Goal: Communication & Community: Participate in discussion

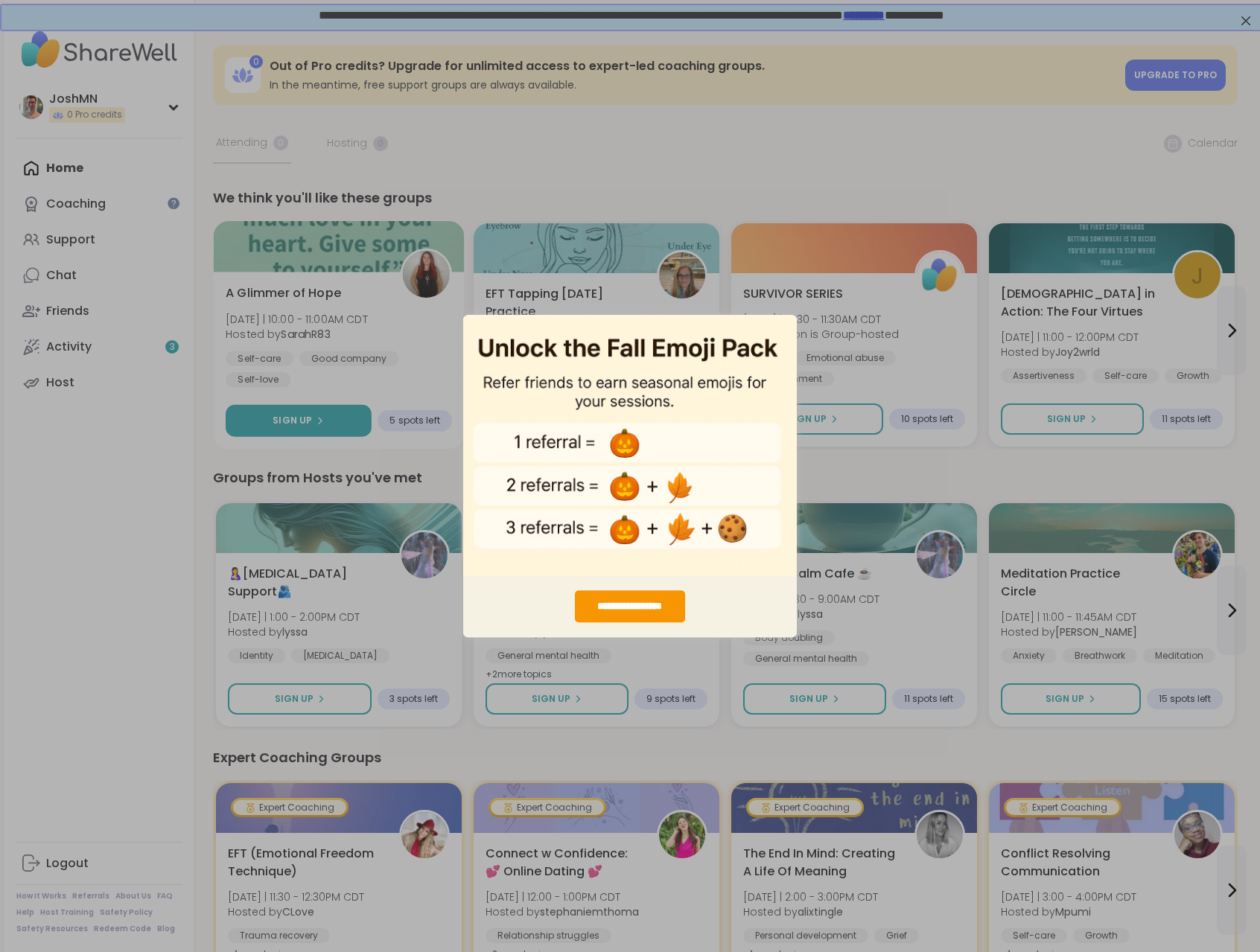
click at [314, 394] on div "**********" at bounding box center [630, 476] width 1260 height 952
click at [405, 308] on div "**********" at bounding box center [630, 476] width 1260 height 952
click at [841, 533] on div "**********" at bounding box center [630, 476] width 1260 height 952
click at [832, 340] on div "**********" at bounding box center [630, 476] width 1260 height 952
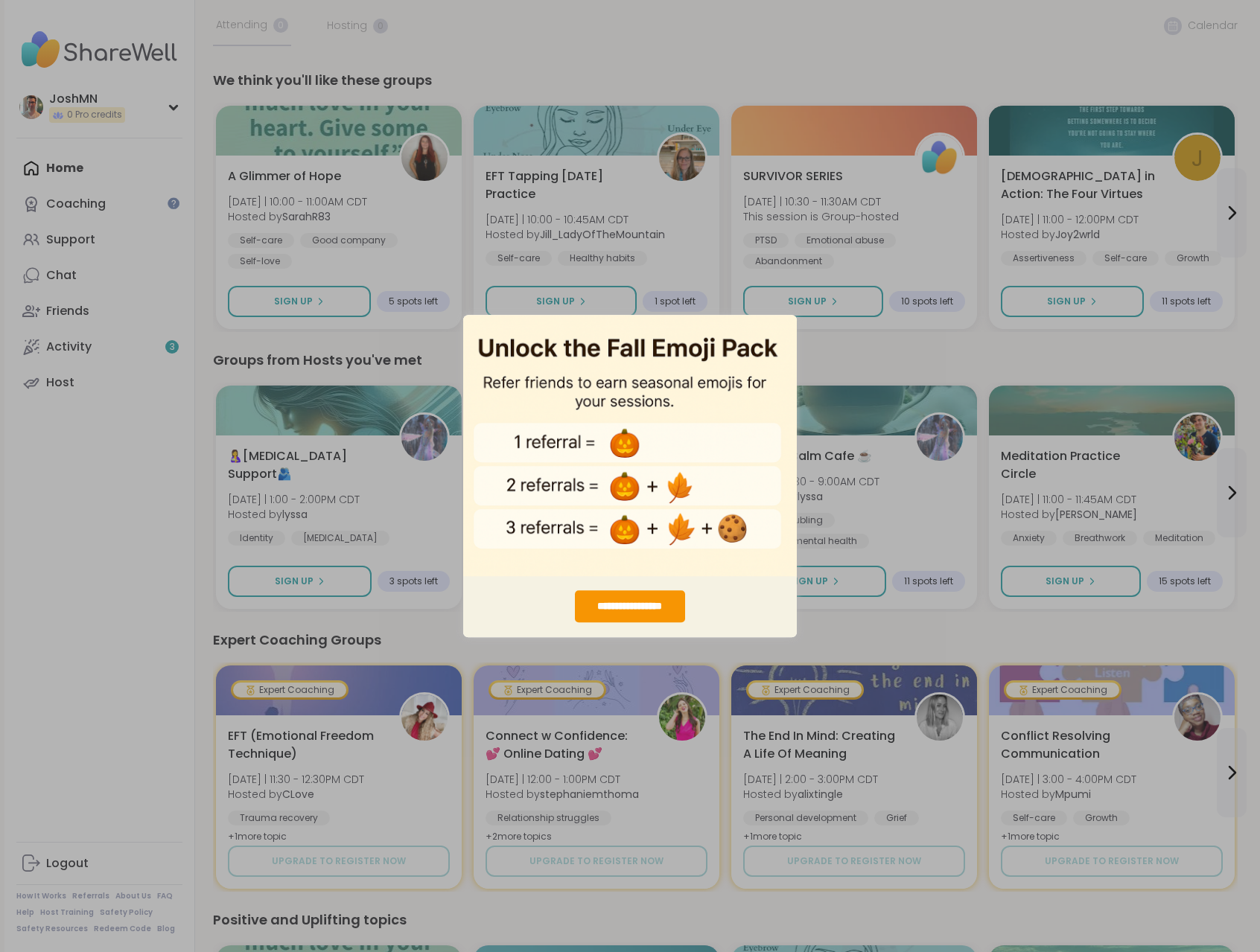
scroll to position [97, 0]
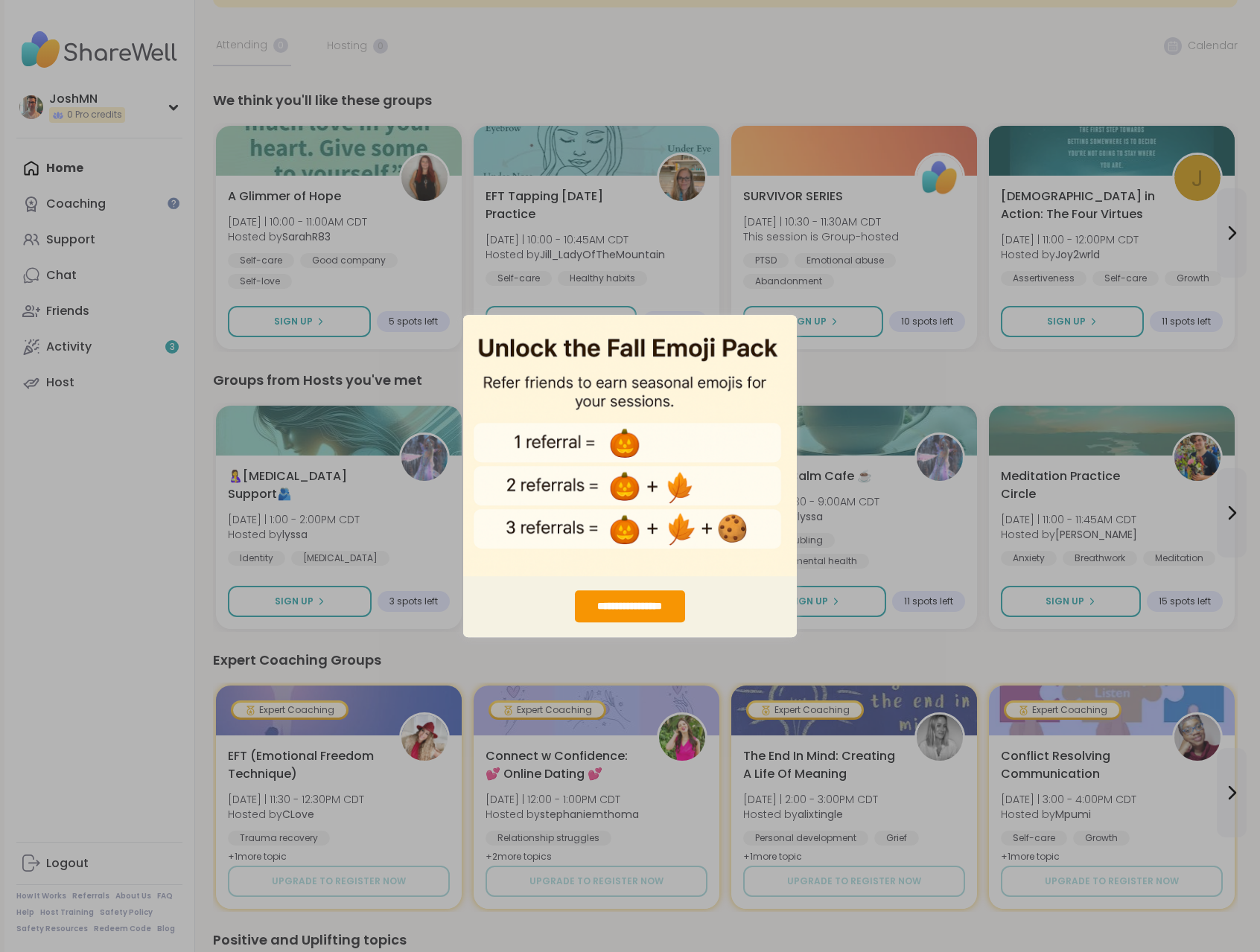
click at [508, 304] on div "**********" at bounding box center [630, 476] width 1260 height 952
click at [507, 358] on img "entering modal" at bounding box center [630, 445] width 334 height 262
drag, startPoint x: 585, startPoint y: 543, endPoint x: 580, endPoint y: 529, distance: 14.9
click at [585, 543] on img "entering modal" at bounding box center [630, 445] width 334 height 262
click at [580, 528] on img "entering modal" at bounding box center [630, 445] width 334 height 262
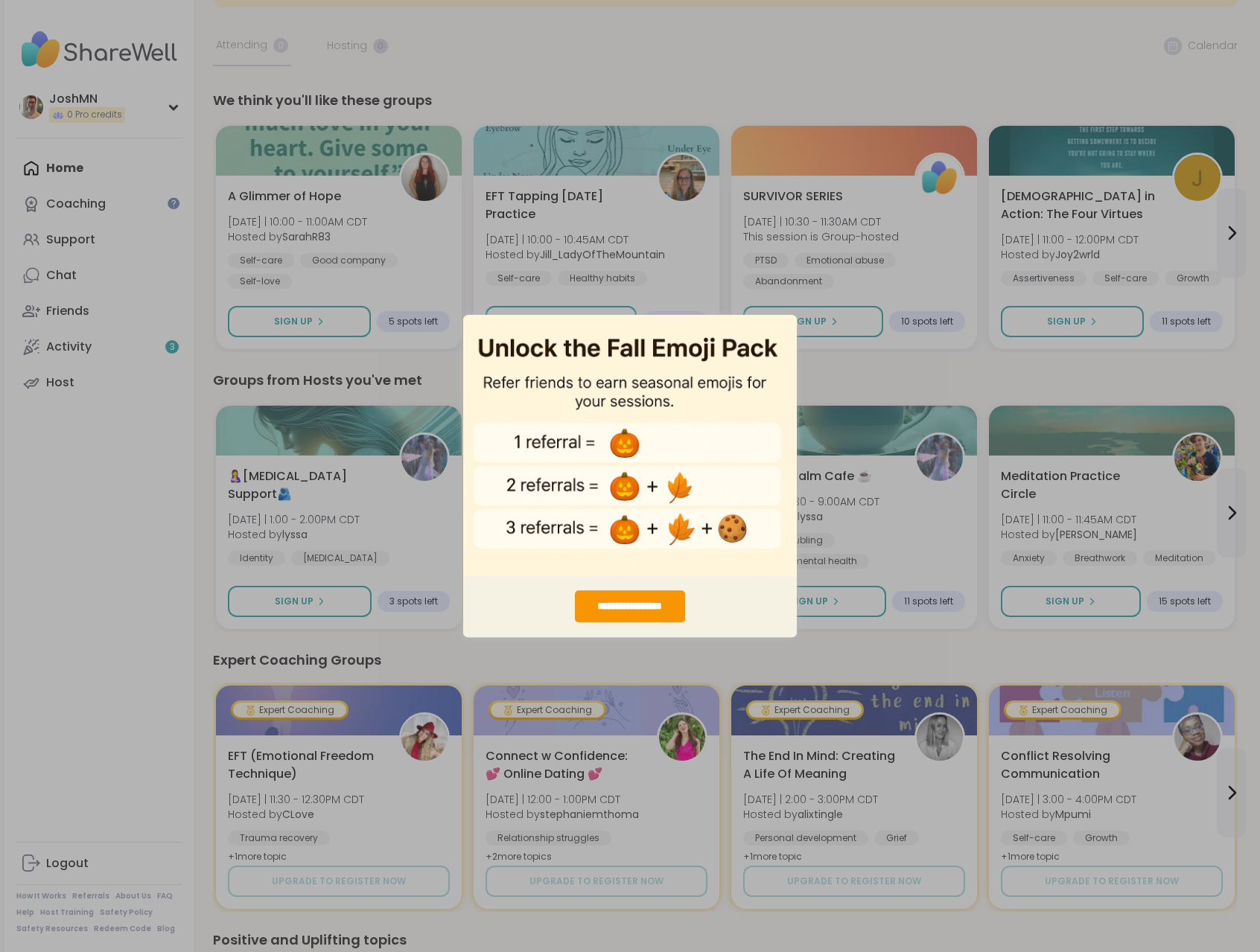
click at [353, 290] on div "**********" at bounding box center [630, 476] width 1260 height 952
click at [329, 320] on div "**********" at bounding box center [630, 476] width 1260 height 952
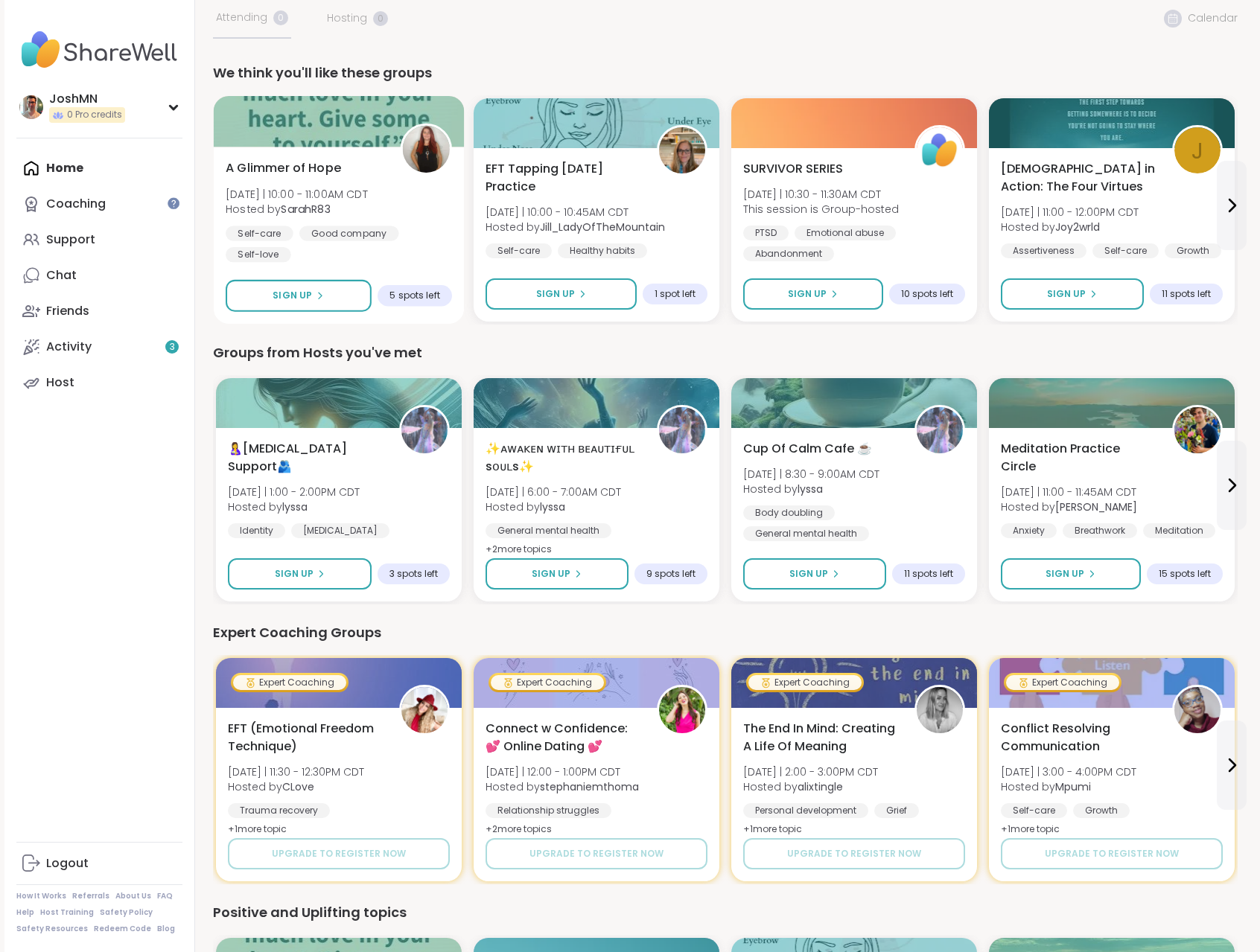
click at [399, 232] on div "Self-care Good company Self-love" at bounding box center [338, 243] width 226 height 36
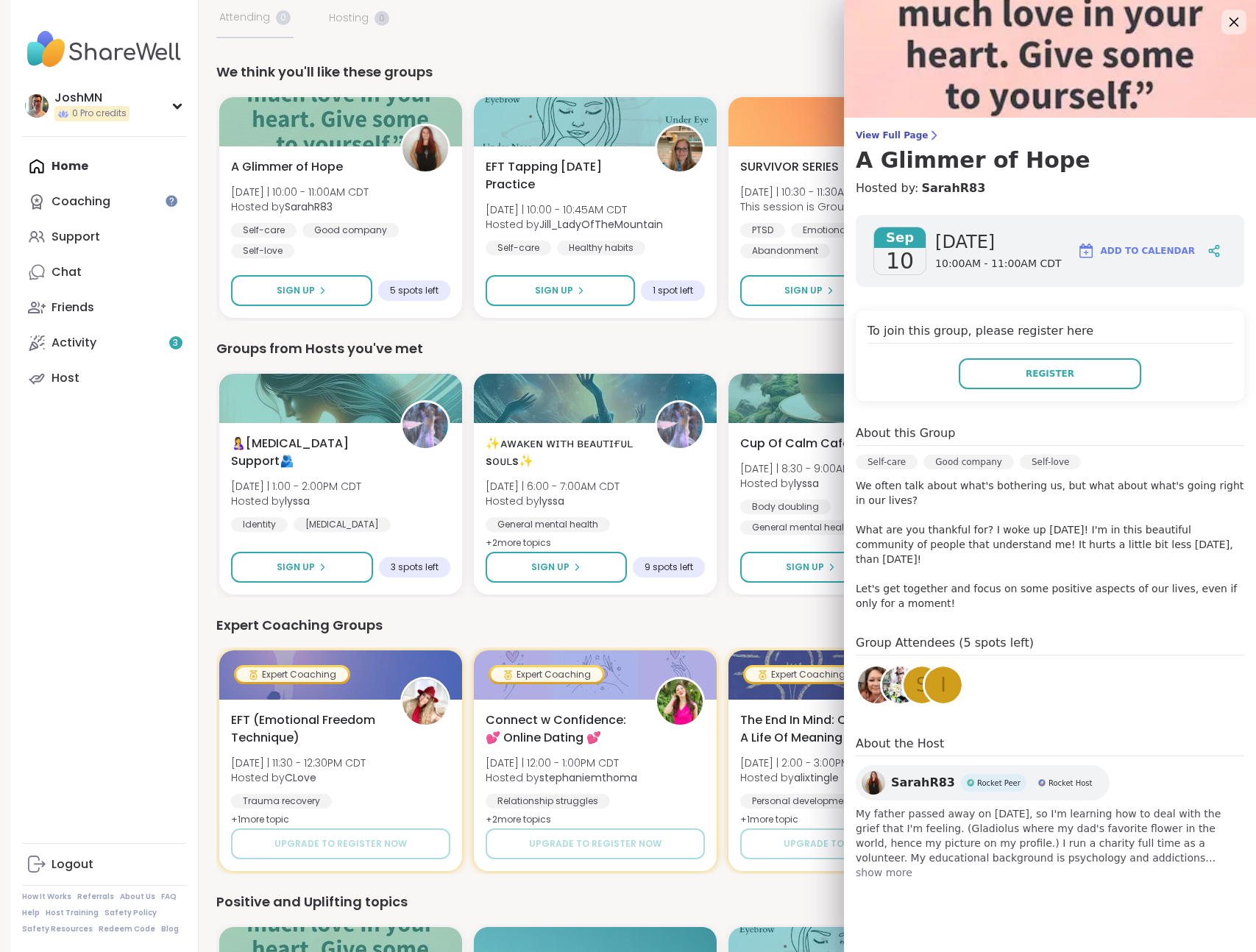
click at [1229, 21] on icon at bounding box center [1234, 22] width 18 height 18
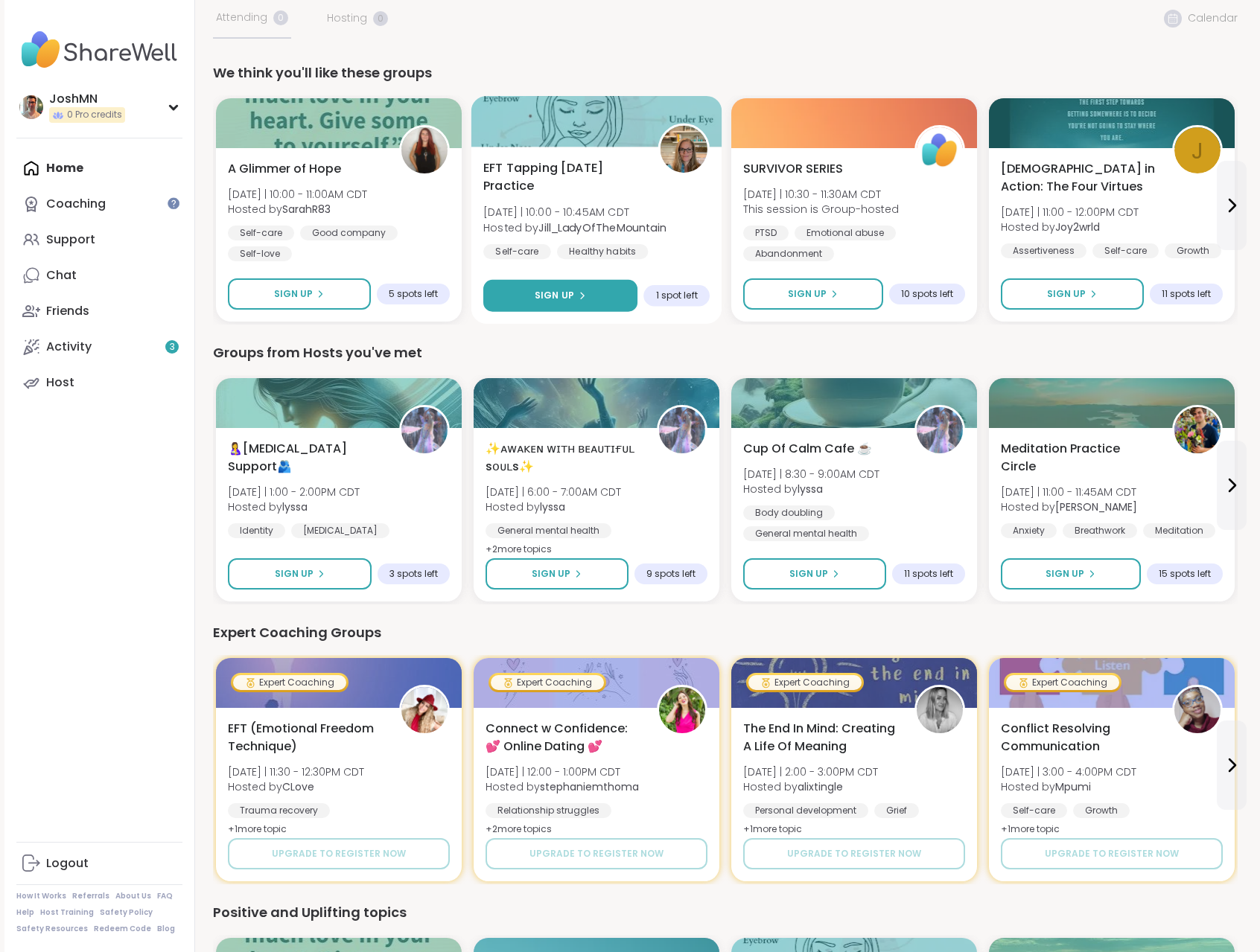
click at [555, 295] on span "Sign Up" at bounding box center [554, 296] width 40 height 14
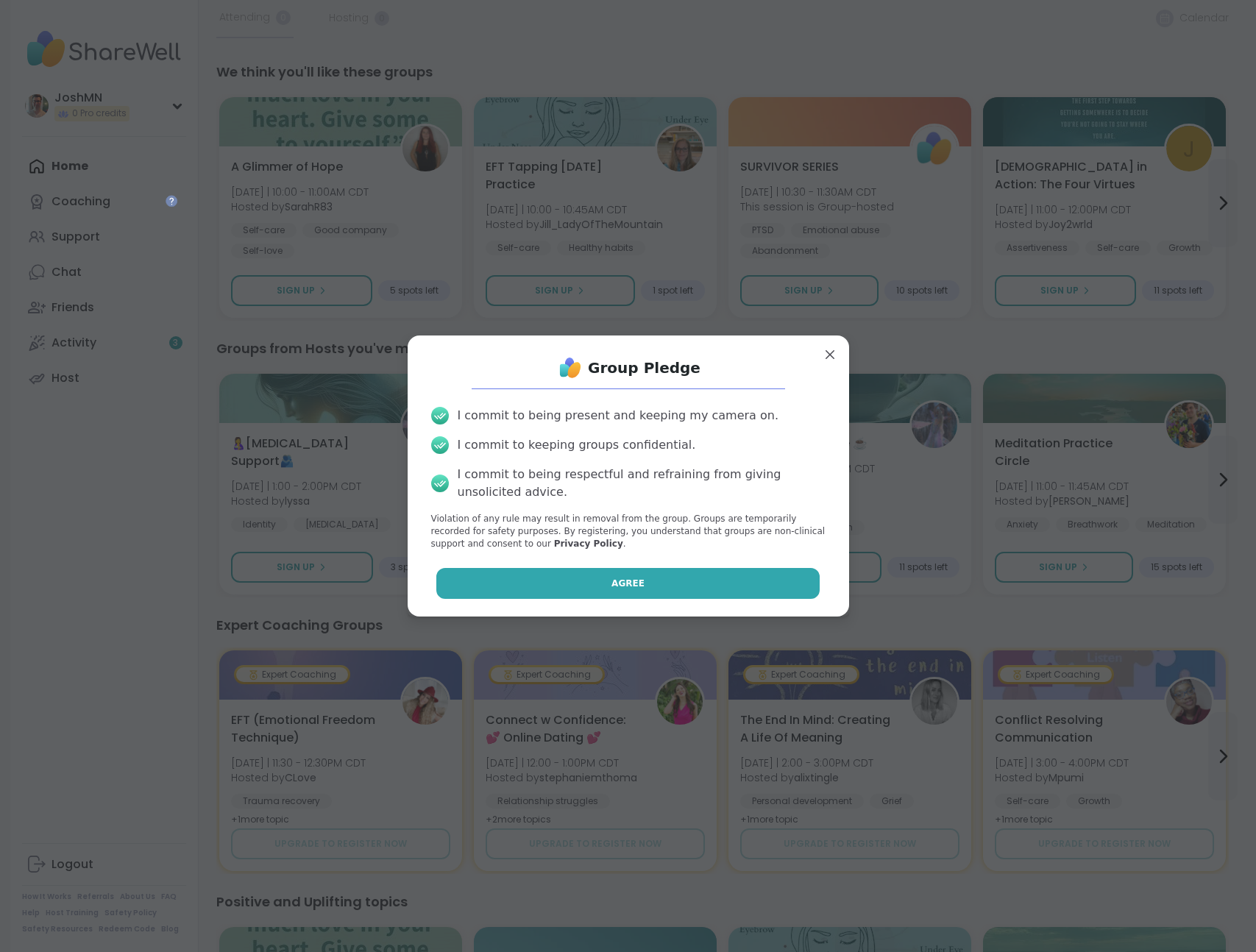
click at [637, 585] on button "Agree" at bounding box center [628, 584] width 383 height 31
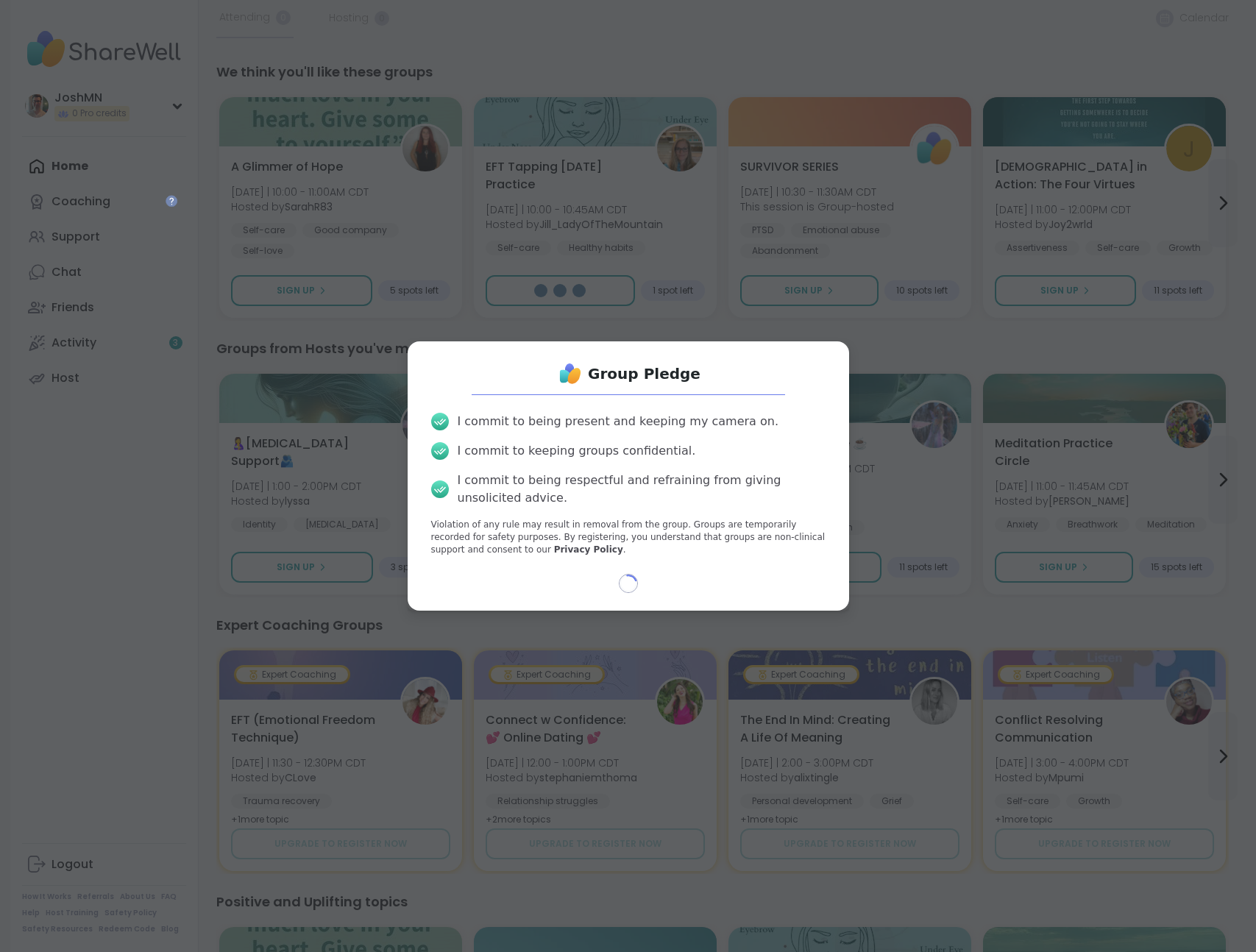
select select "**"
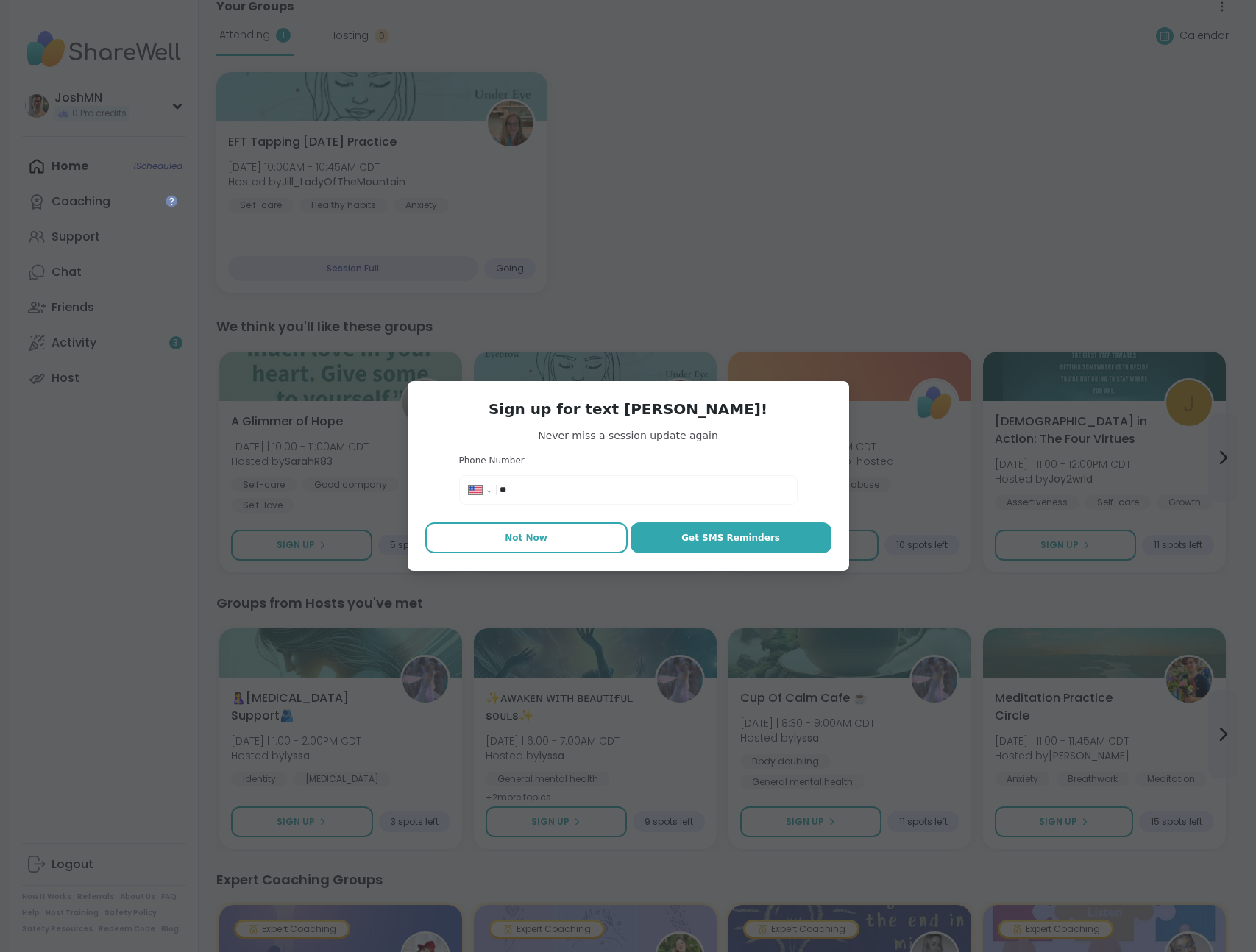
click at [539, 538] on button "Not Now" at bounding box center [527, 538] width 203 height 31
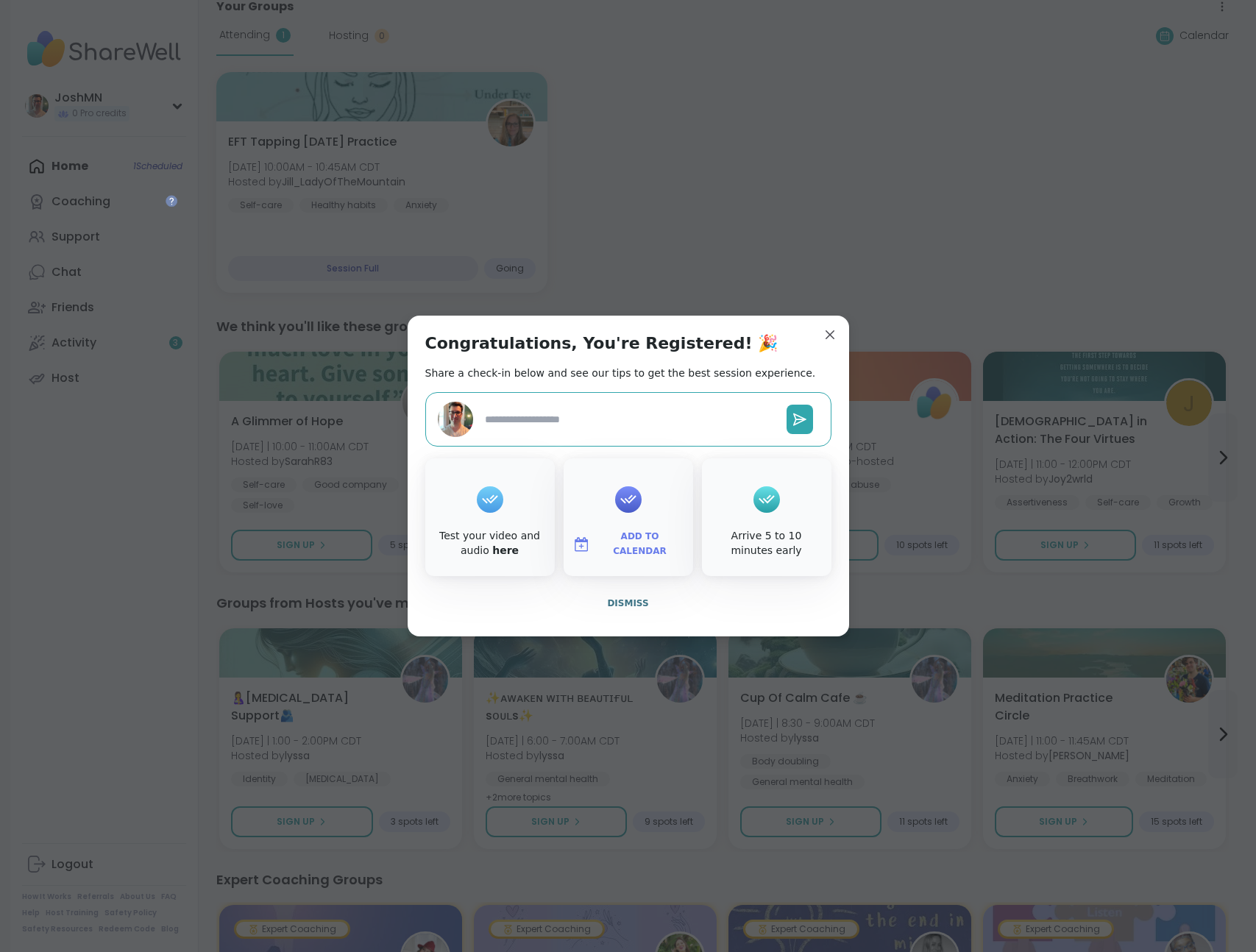
click at [634, 556] on button "Add to Calendar" at bounding box center [629, 544] width 124 height 31
click at [636, 416] on button "Google Calendar" at bounding box center [629, 411] width 112 height 33
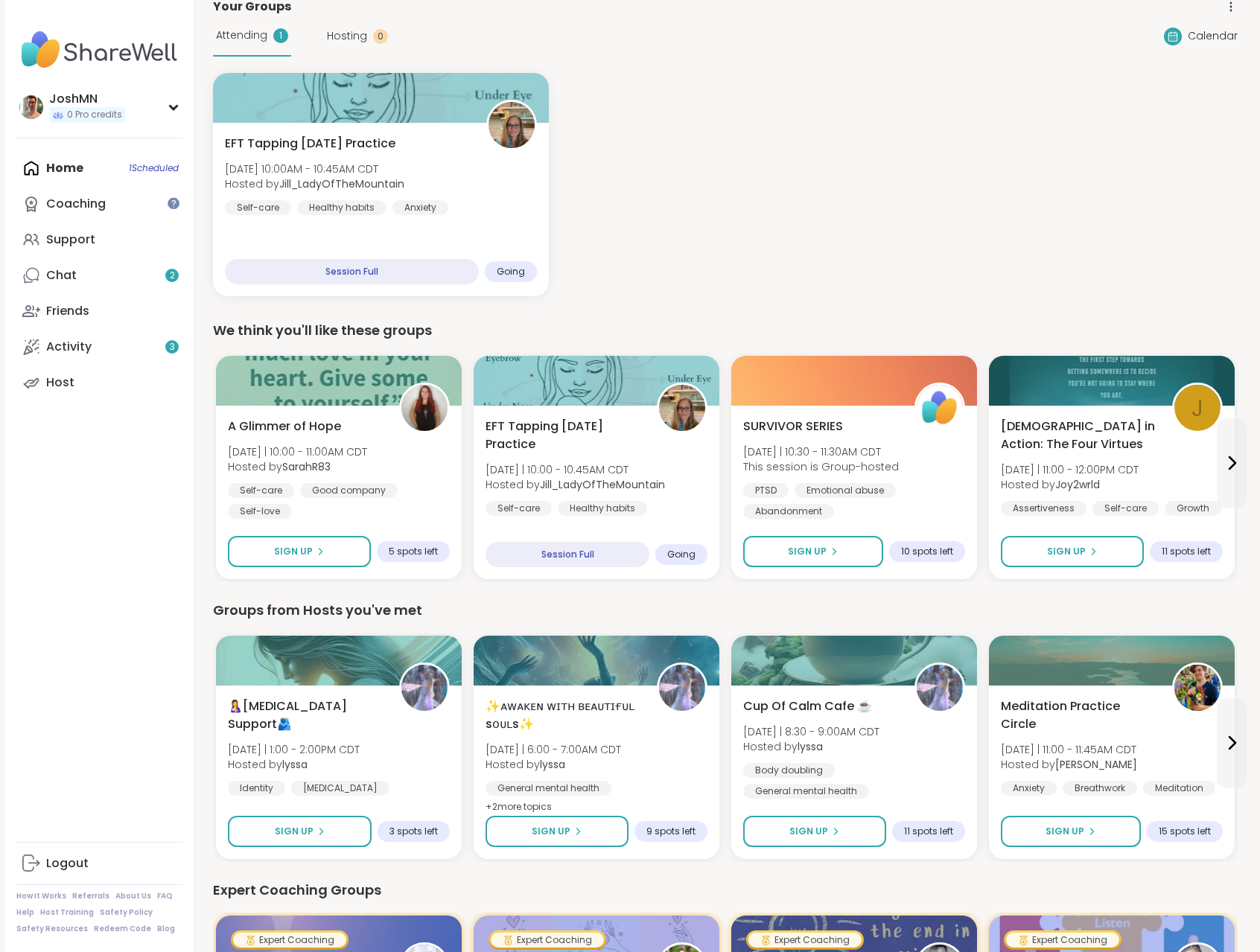
scroll to position [161, 0]
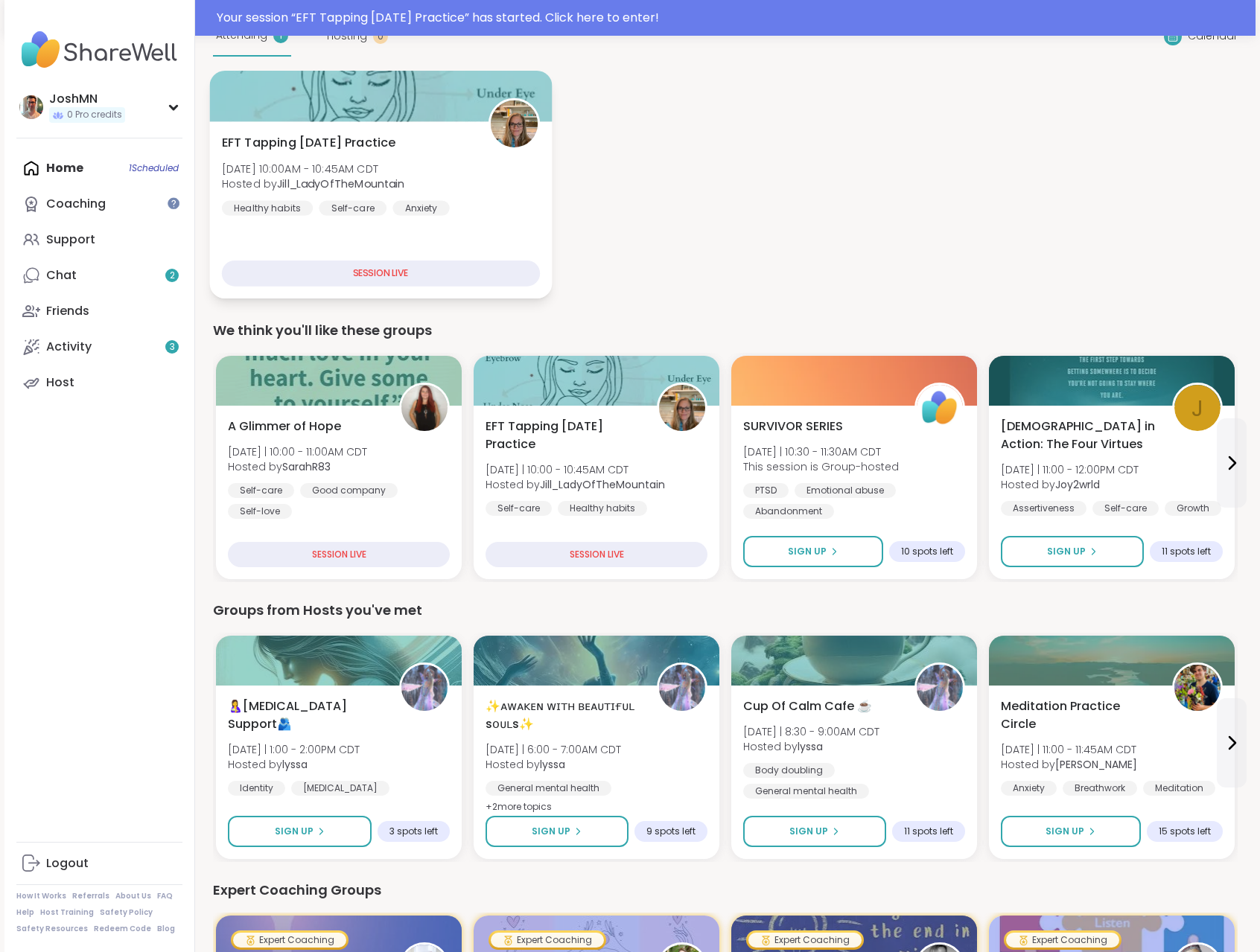
click at [426, 249] on div "EFT Tapping [DATE] Practice [DATE] 10:00AM - 10:45AM CDT Hosted by [PERSON_NAME…" at bounding box center [380, 209] width 342 height 177
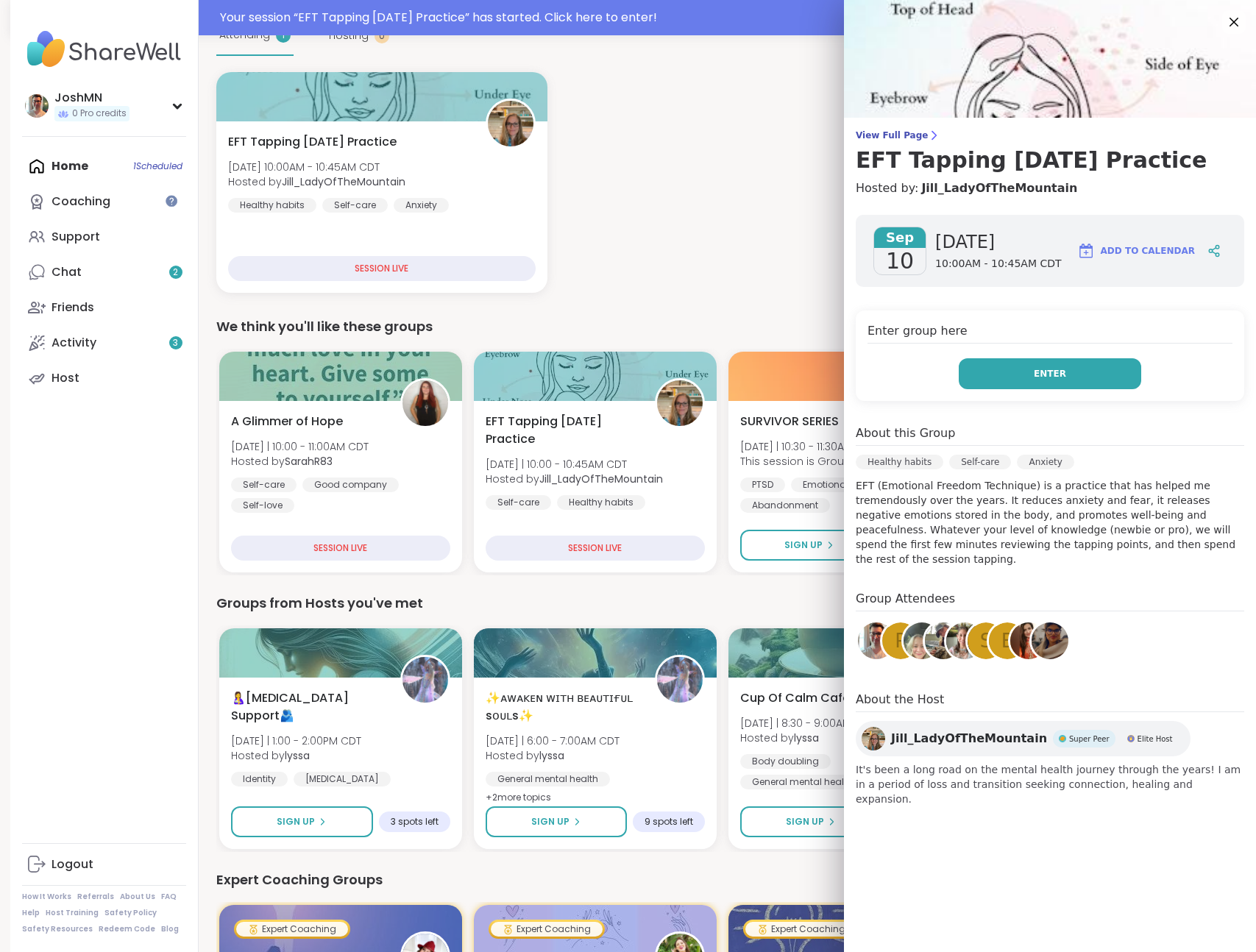
click at [1094, 384] on button "Enter" at bounding box center [1050, 373] width 183 height 31
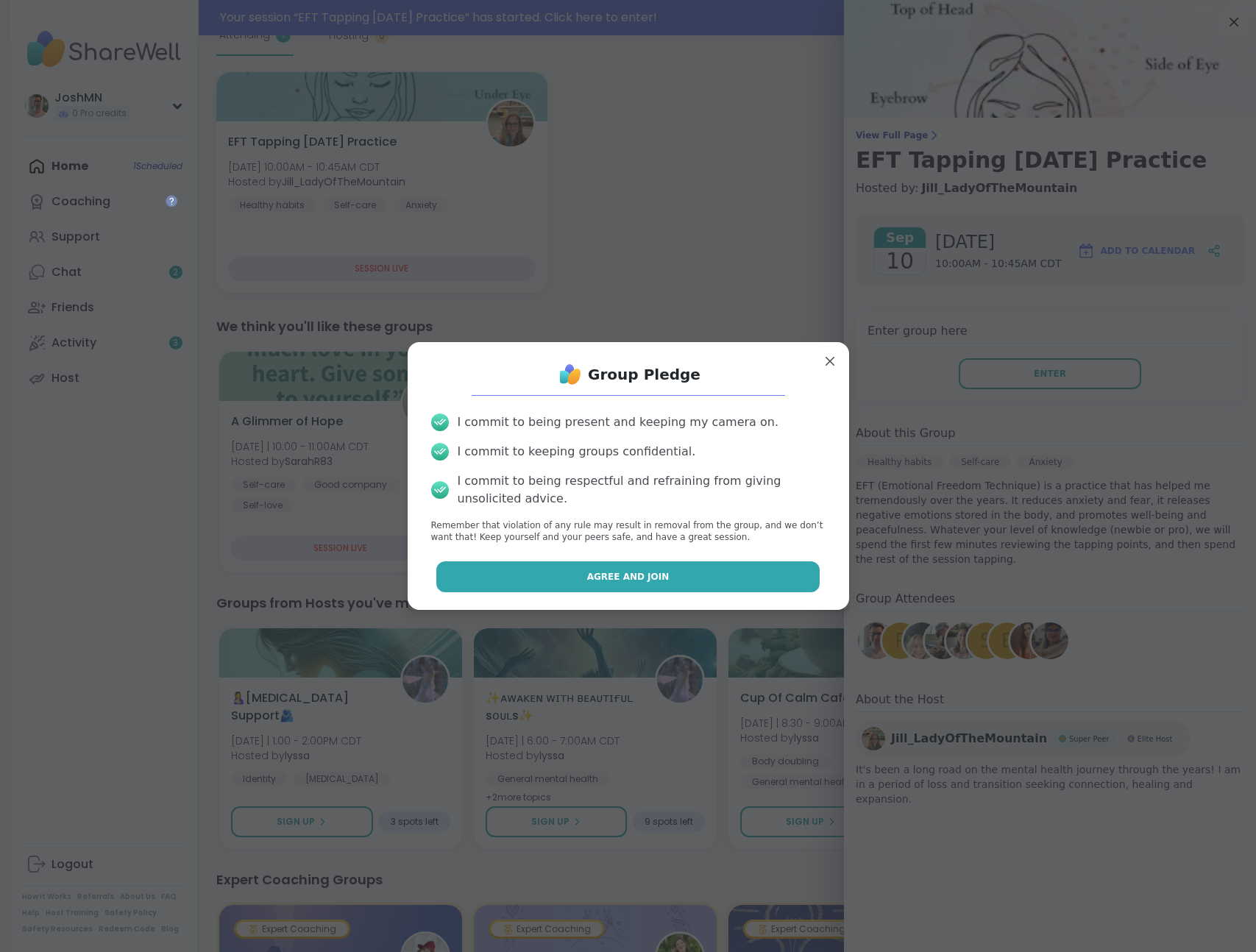
click at [672, 580] on button "Agree and Join" at bounding box center [628, 577] width 383 height 31
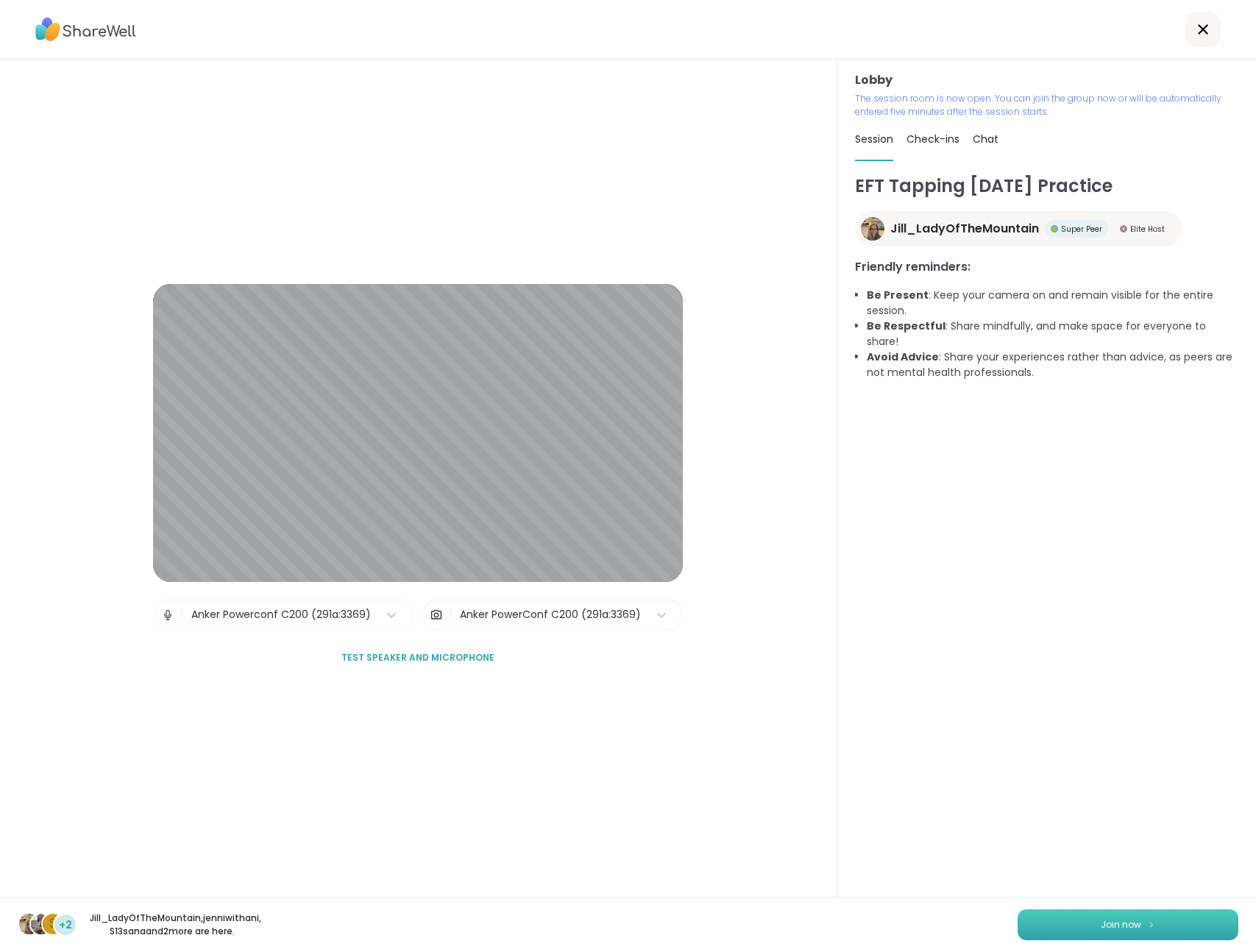
click at [1128, 924] on span "Join now" at bounding box center [1121, 925] width 40 height 13
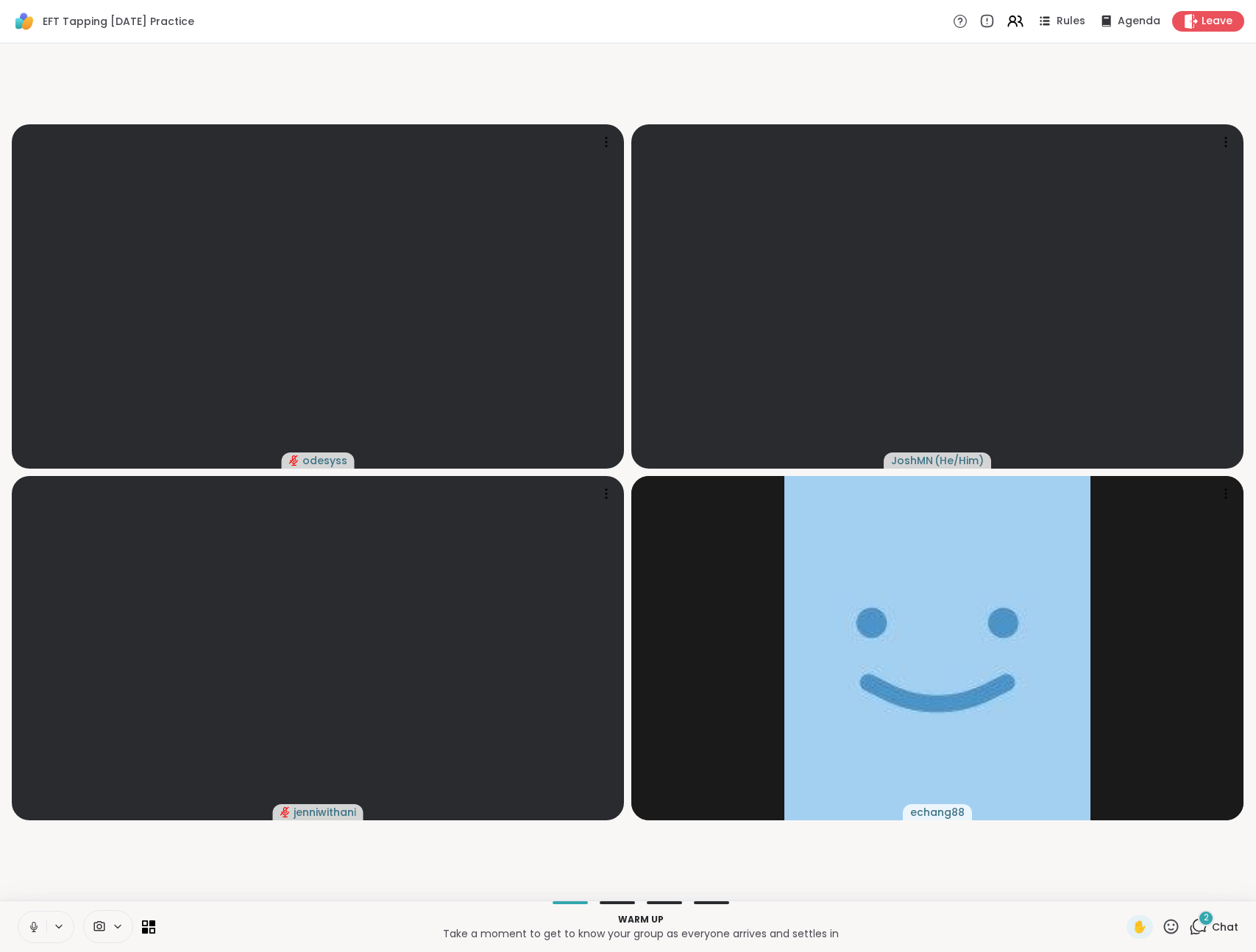
click at [58, 933] on icon at bounding box center [59, 927] width 12 height 13
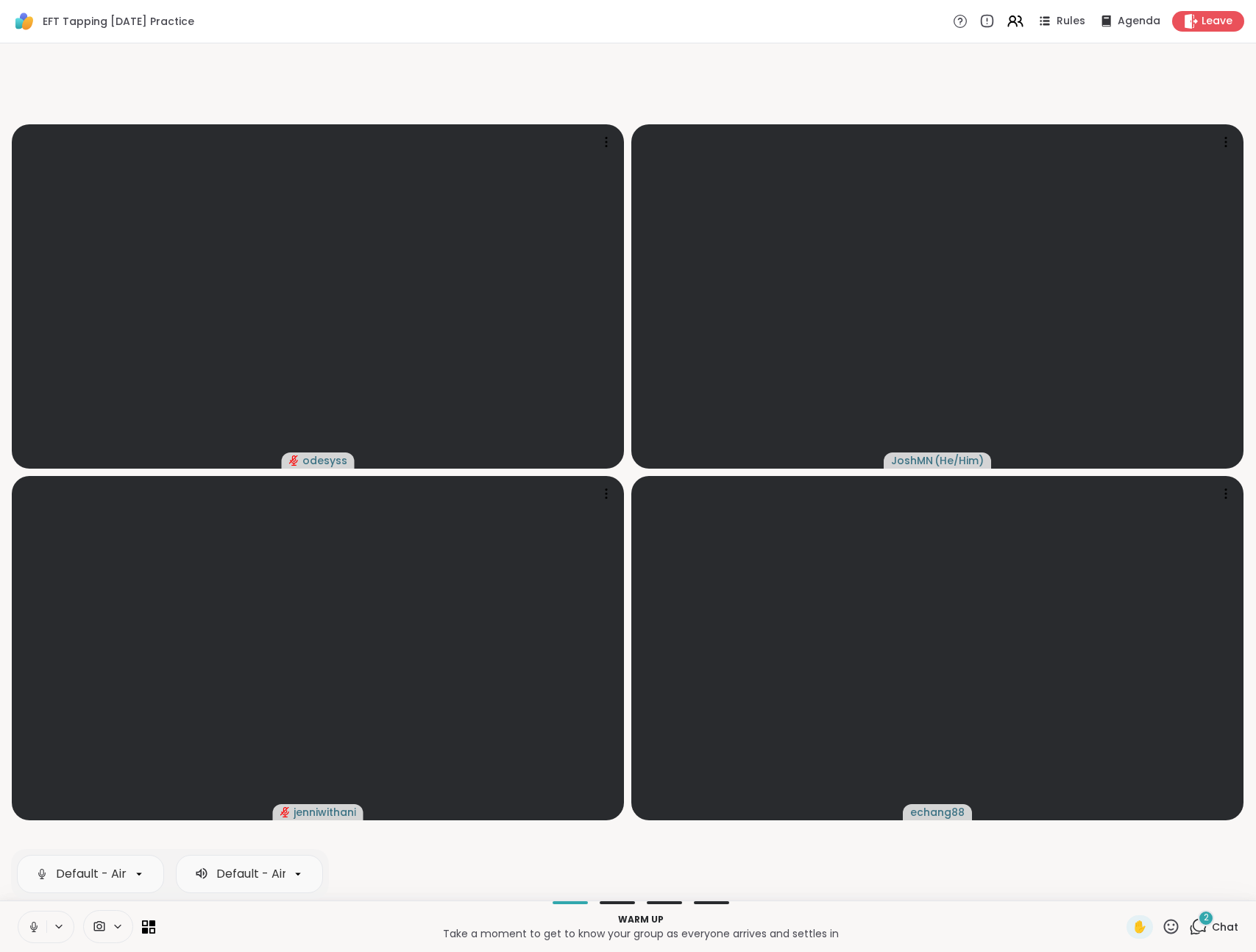
click at [58, 929] on icon at bounding box center [59, 927] width 12 height 13
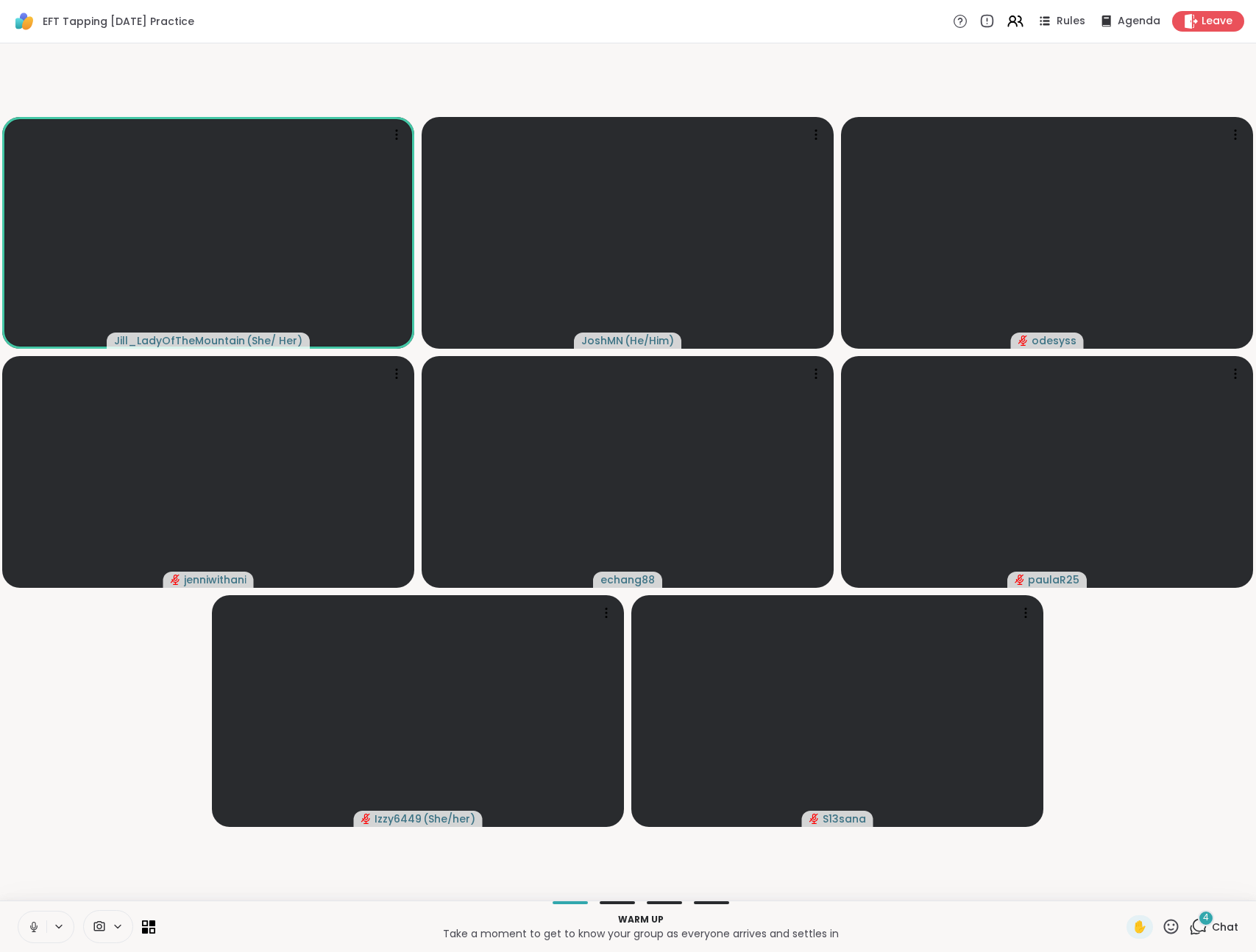
click at [1137, 757] on video-player-container "[PERSON_NAME] ( She/ Her ) [PERSON_NAME] ( He/Him ) odesyss jenniwithani echang…" at bounding box center [628, 472] width 1238 height 846
click at [1198, 925] on div "5" at bounding box center [1206, 918] width 16 height 16
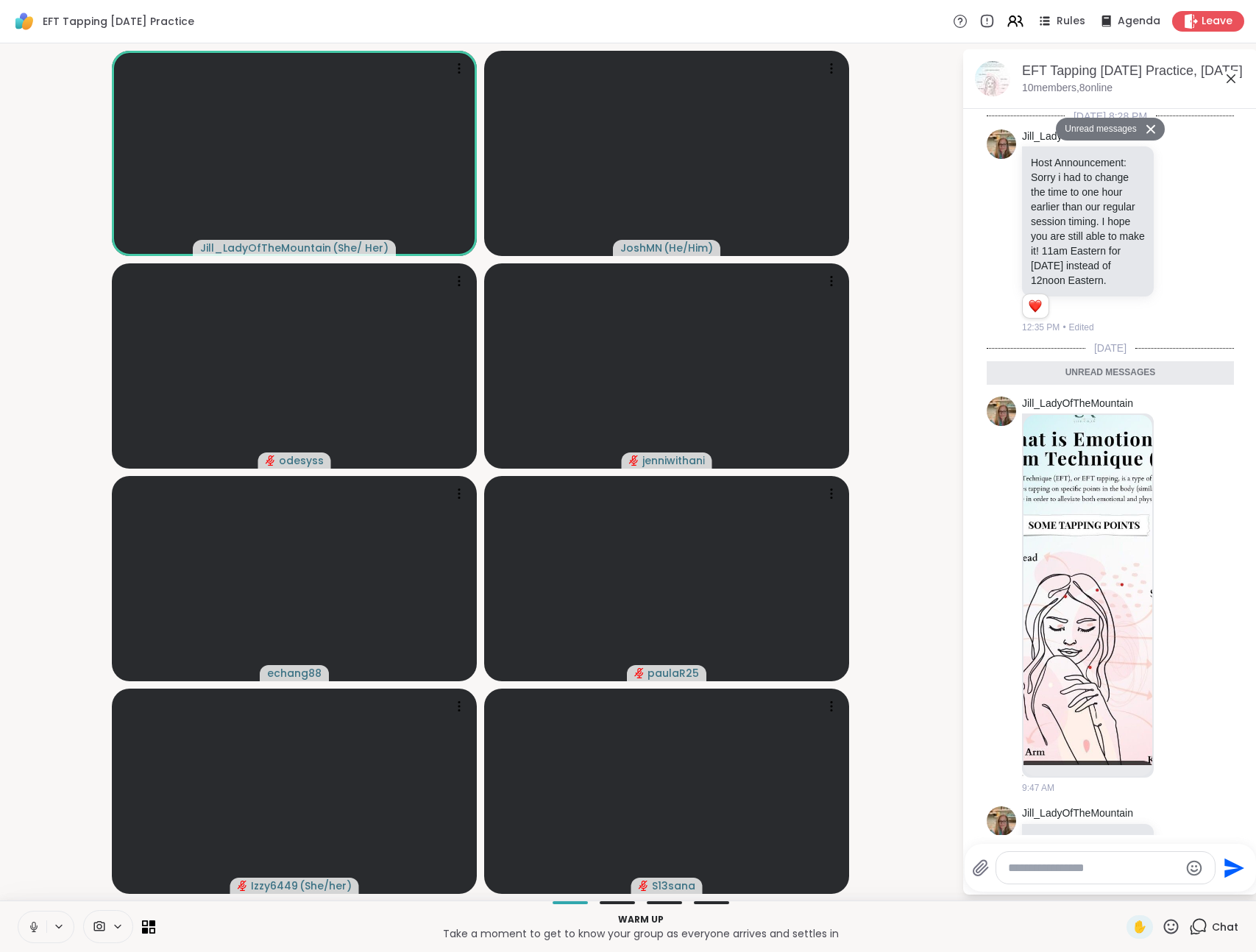
scroll to position [574, 0]
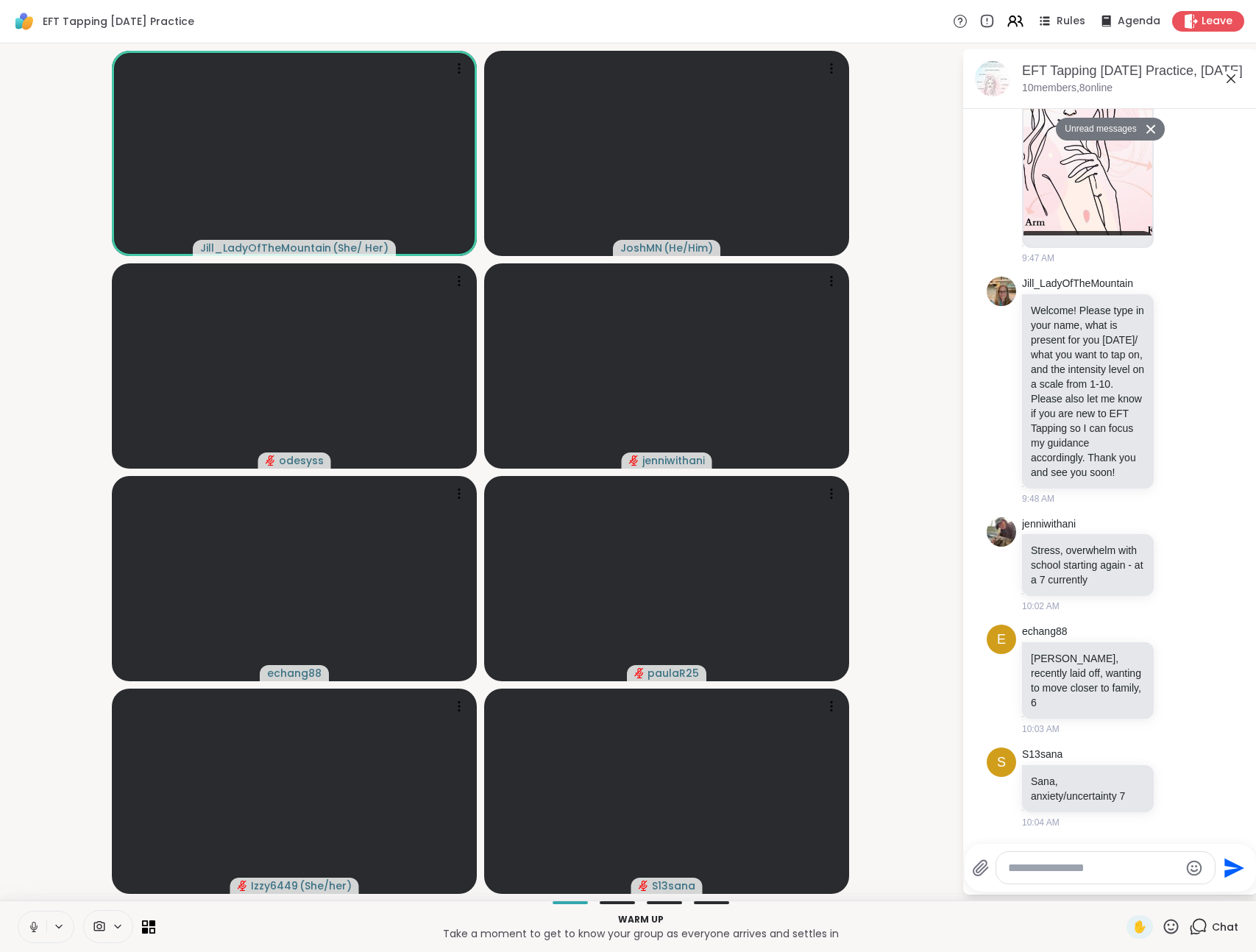
click at [1120, 867] on textarea "Type your message" at bounding box center [1094, 868] width 172 height 15
type textarea "**********"
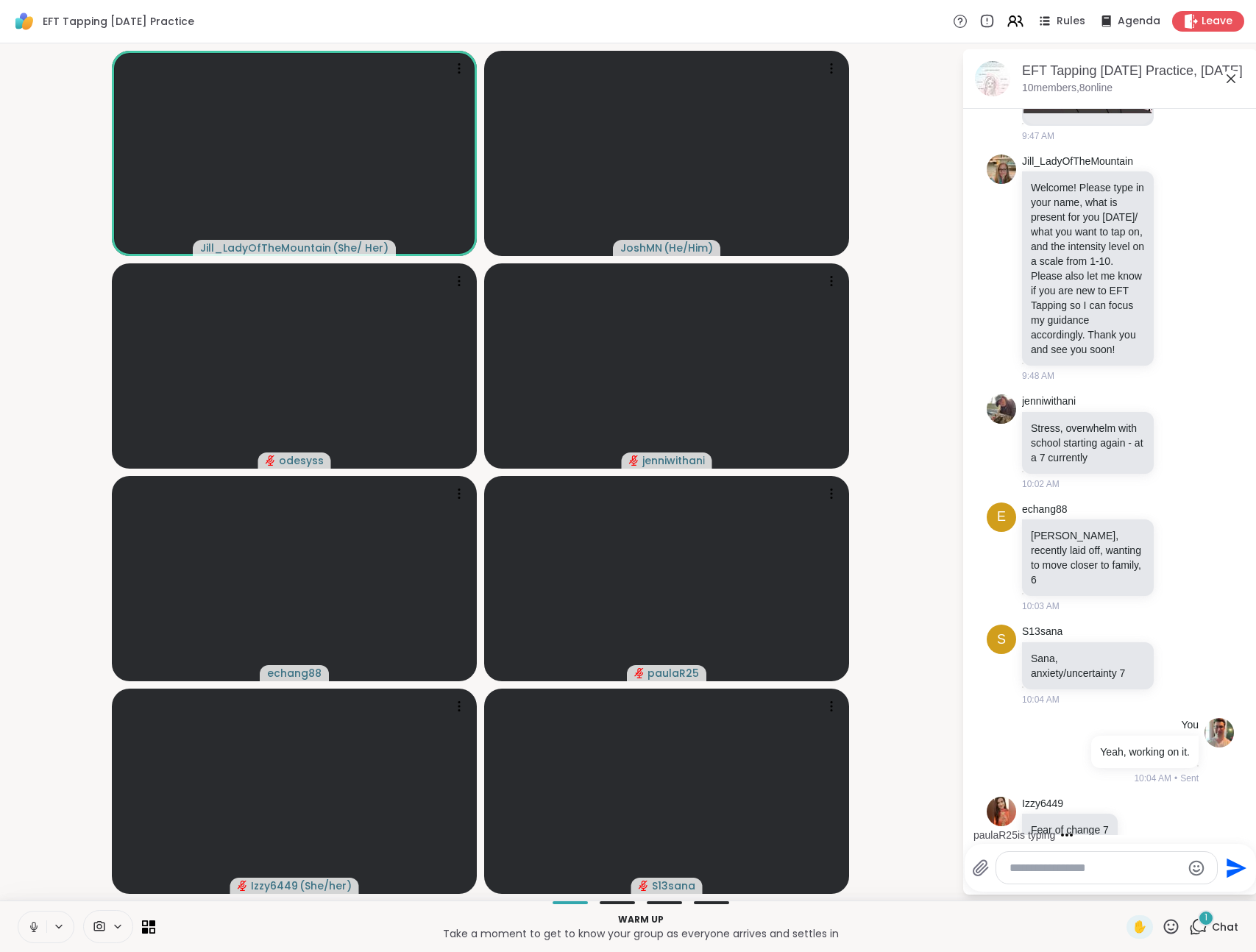
scroll to position [696, 0]
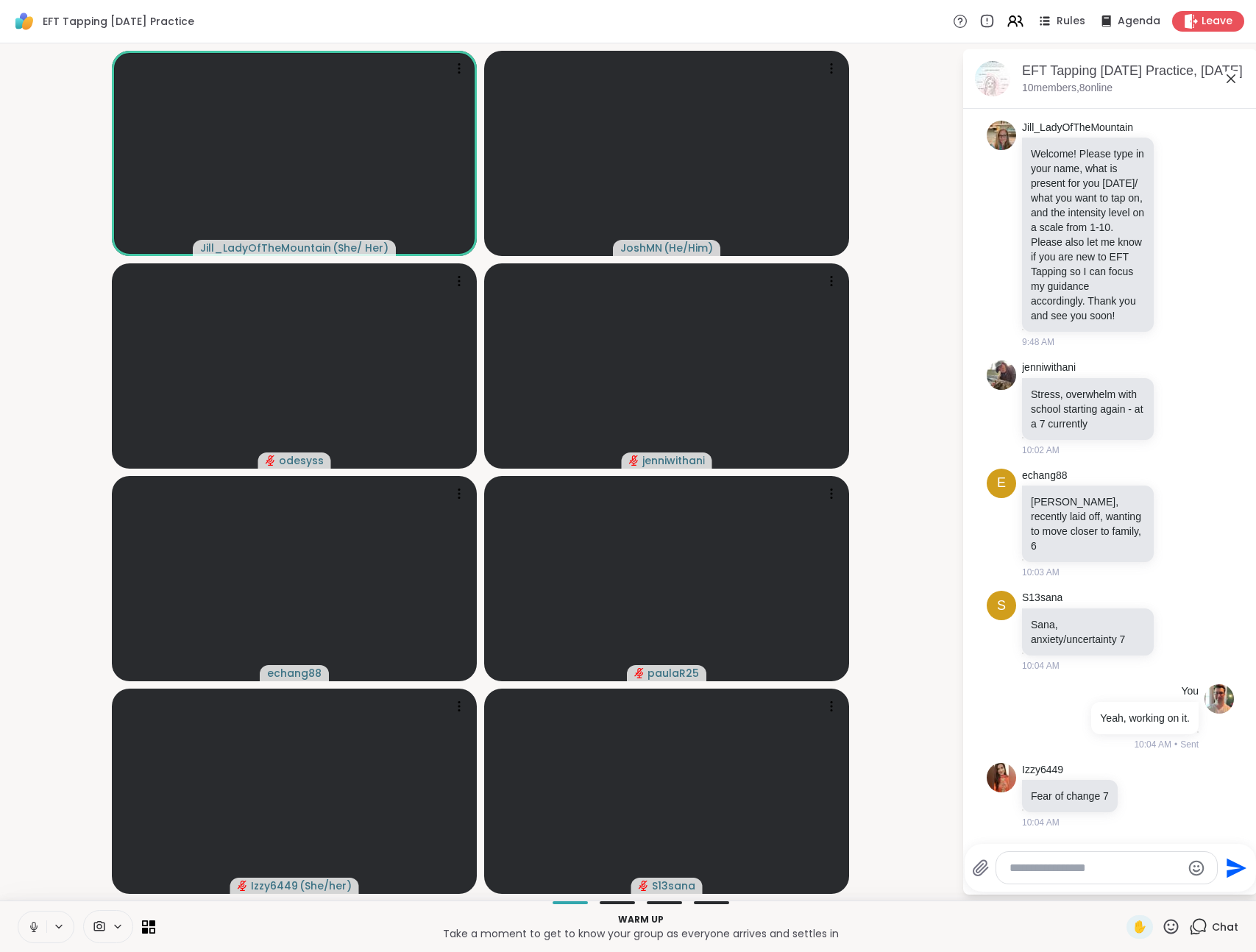
click at [95, 931] on icon at bounding box center [100, 926] width 11 height 10
click at [101, 920] on icon at bounding box center [100, 927] width 13 height 14
click at [100, 928] on icon at bounding box center [100, 926] width 11 height 10
click at [112, 929] on icon at bounding box center [118, 927] width 12 height 13
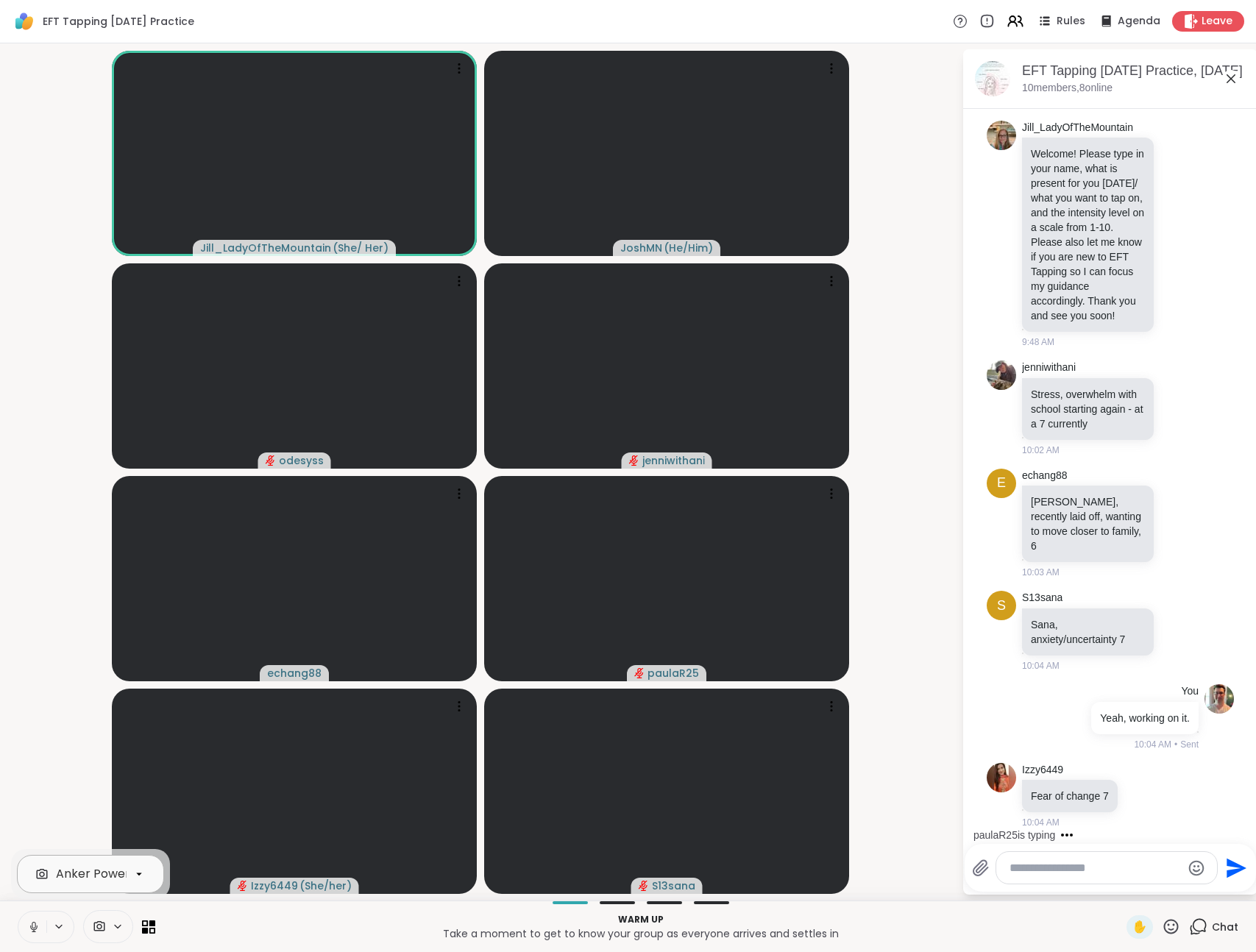
click at [113, 883] on div "Anker PowerConf C200" at bounding box center [124, 874] width 136 height 18
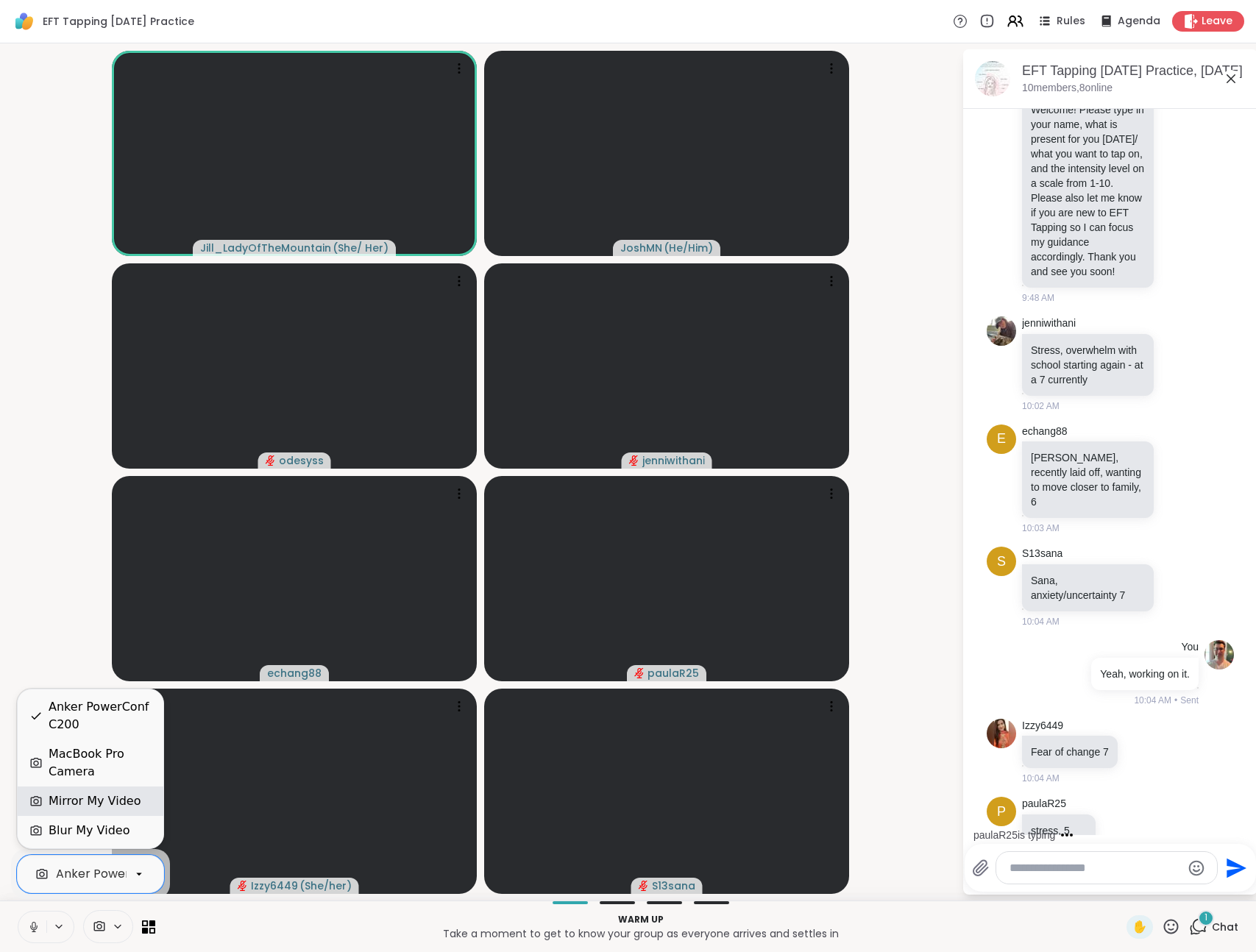
scroll to position [774, 0]
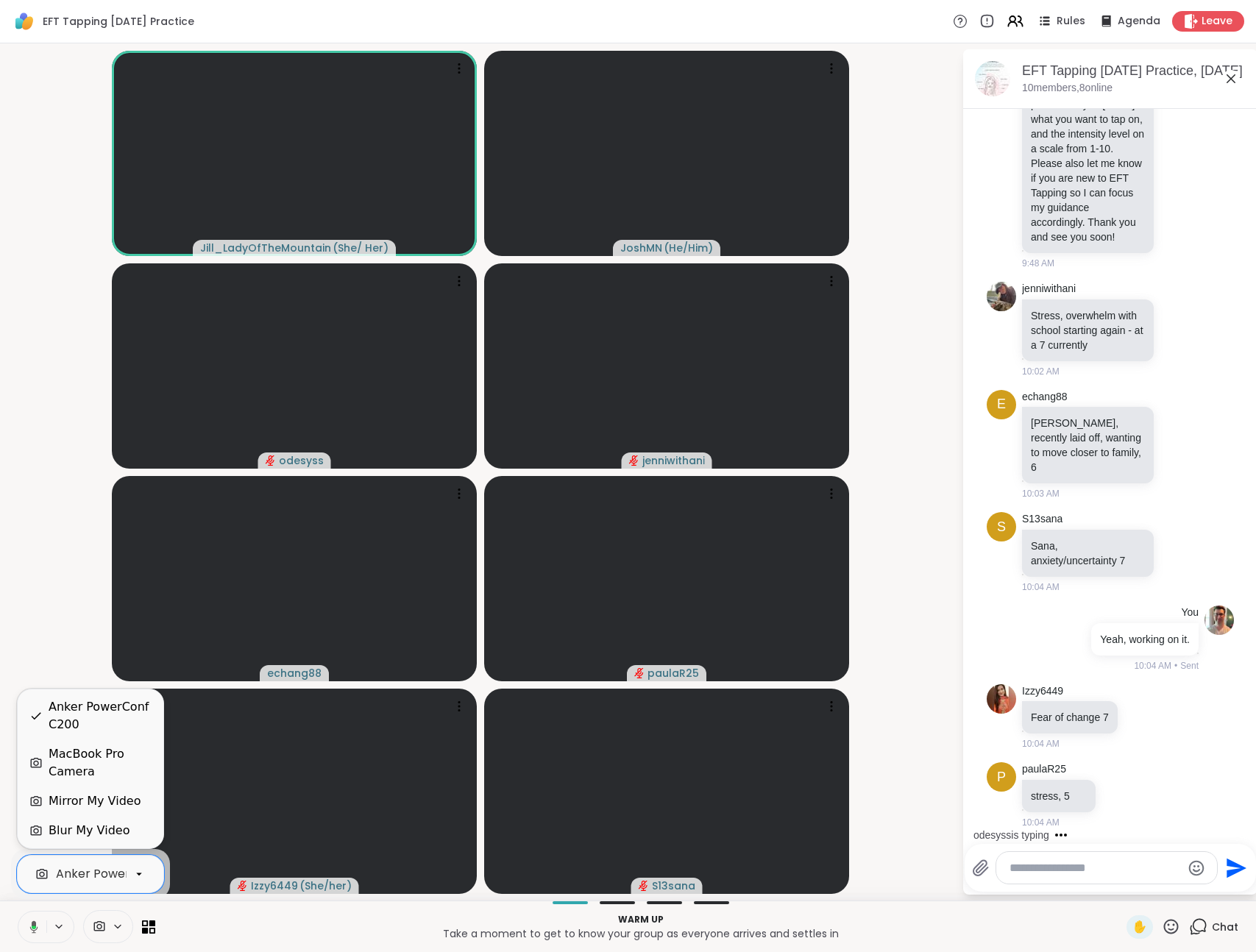
click at [114, 831] on div "Blur My Video" at bounding box center [89, 831] width 81 height 18
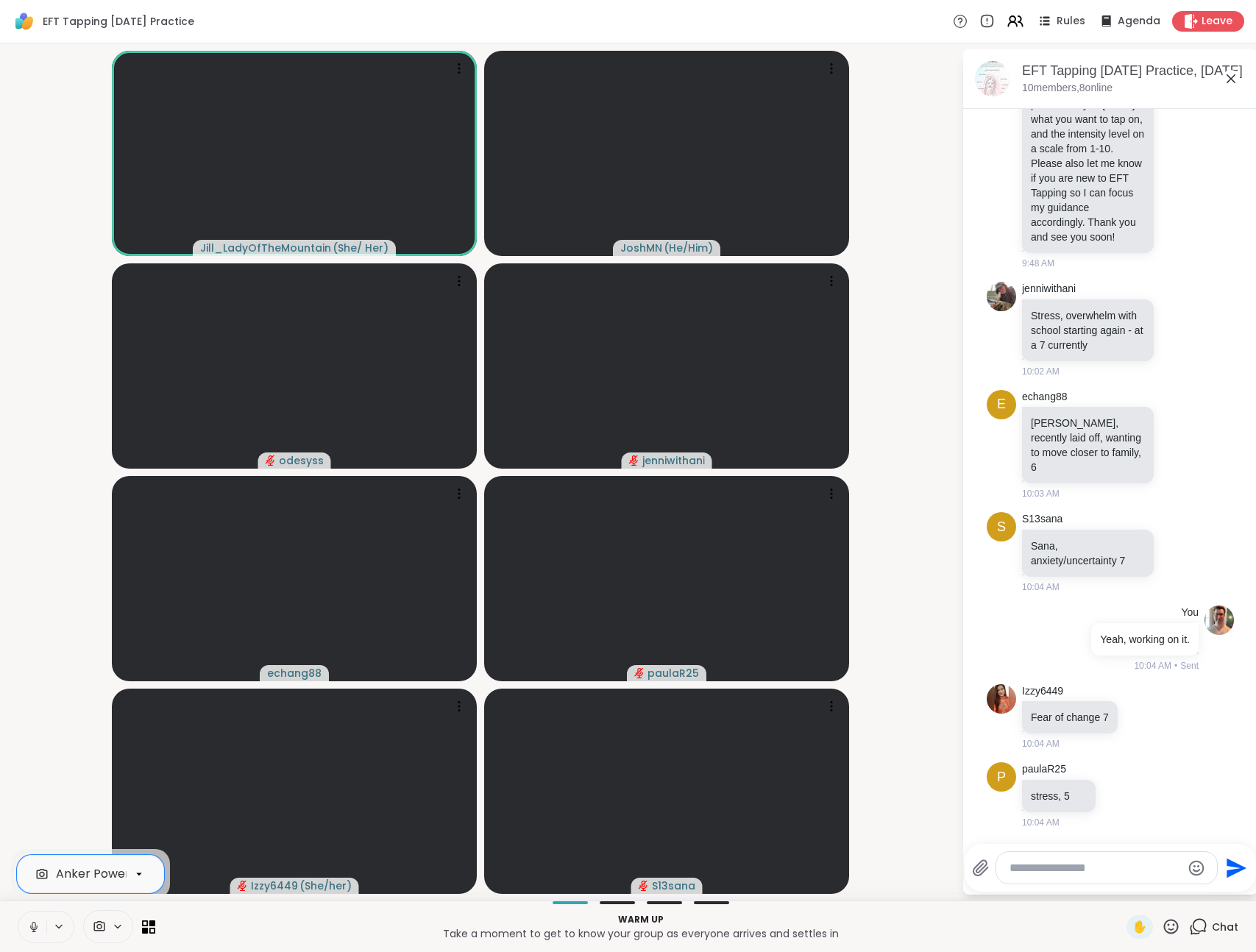
click at [112, 928] on icon at bounding box center [118, 927] width 12 height 13
click at [1233, 80] on icon at bounding box center [1231, 79] width 9 height 9
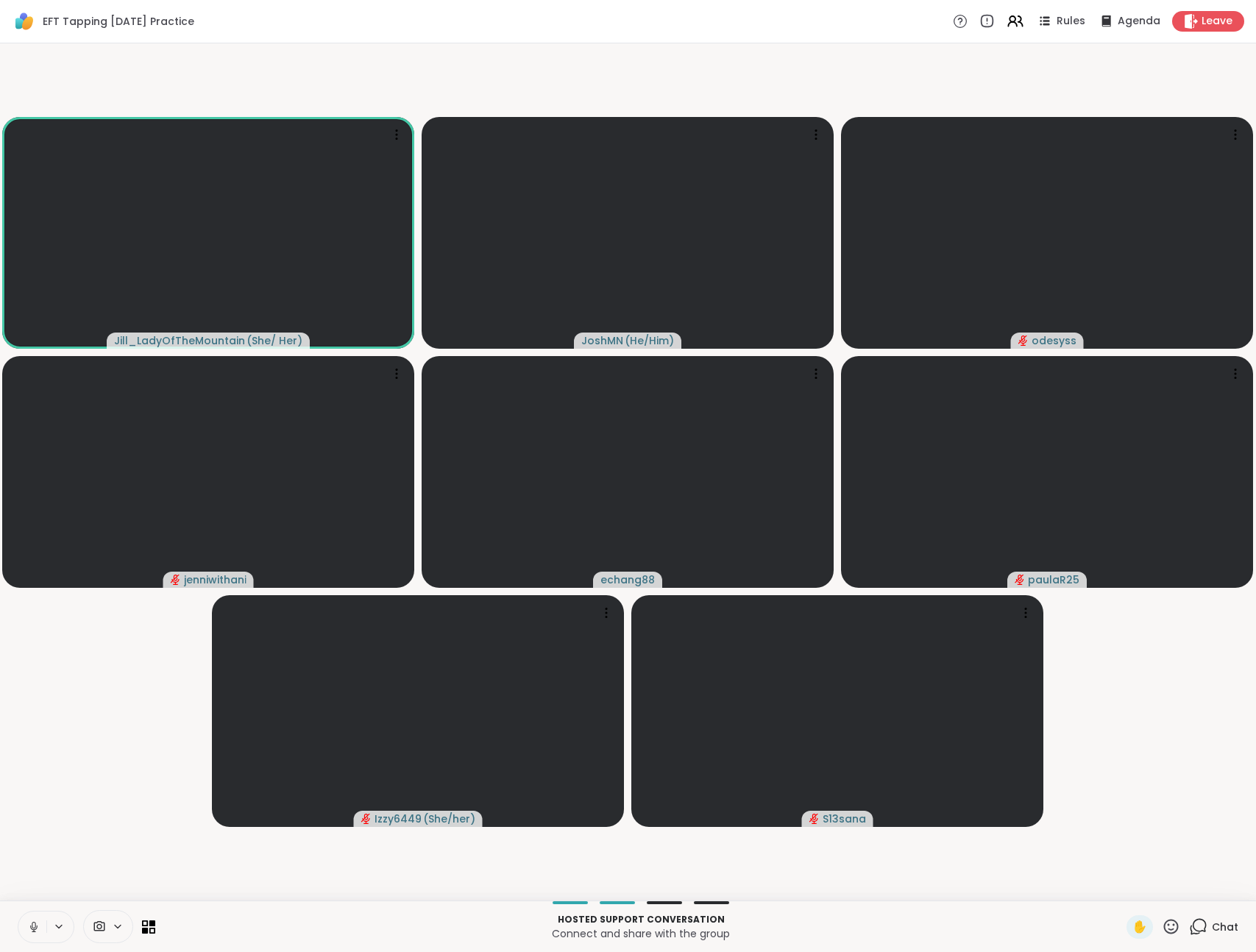
click at [38, 929] on icon at bounding box center [34, 928] width 13 height 13
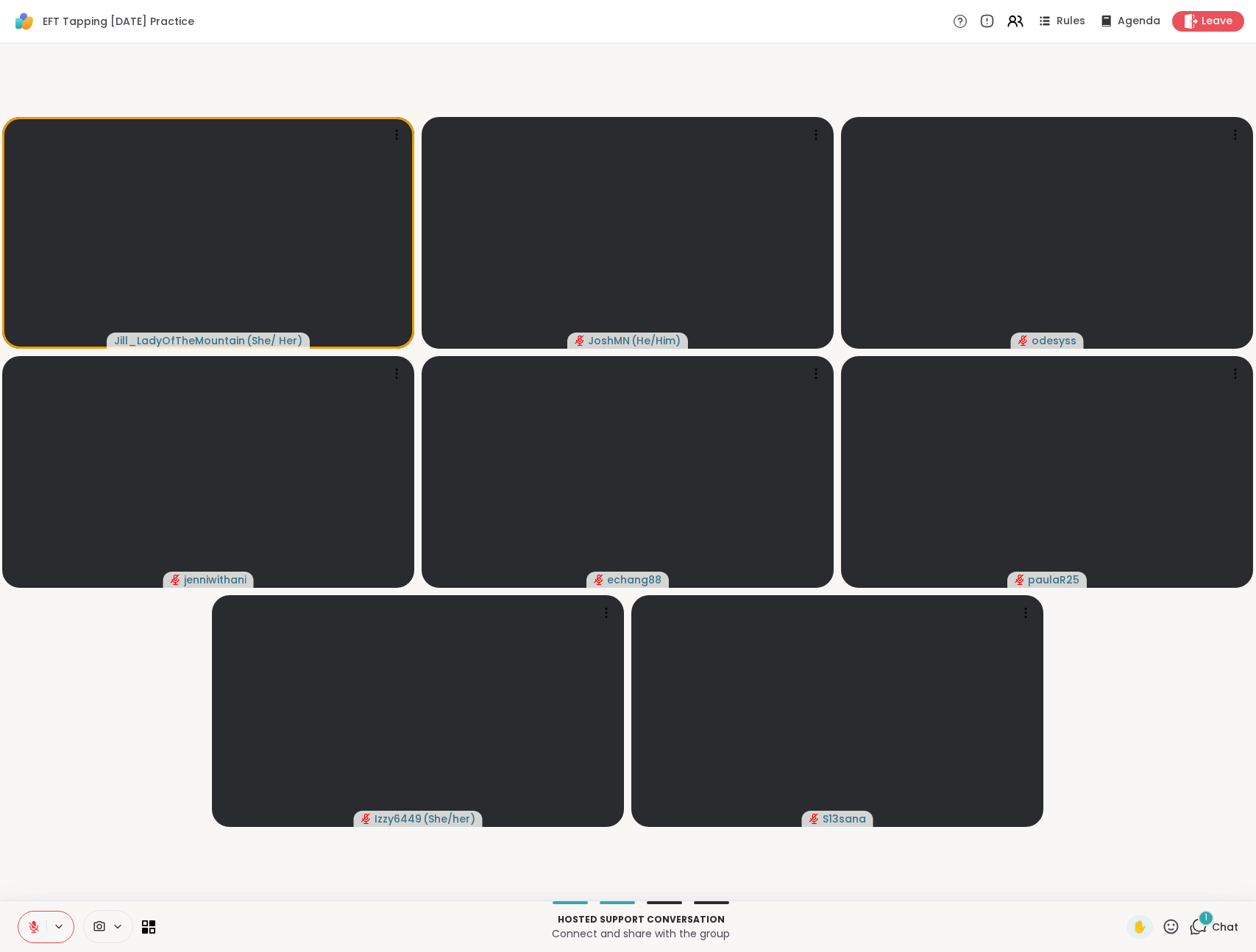
click at [1189, 924] on icon at bounding box center [1198, 927] width 18 height 18
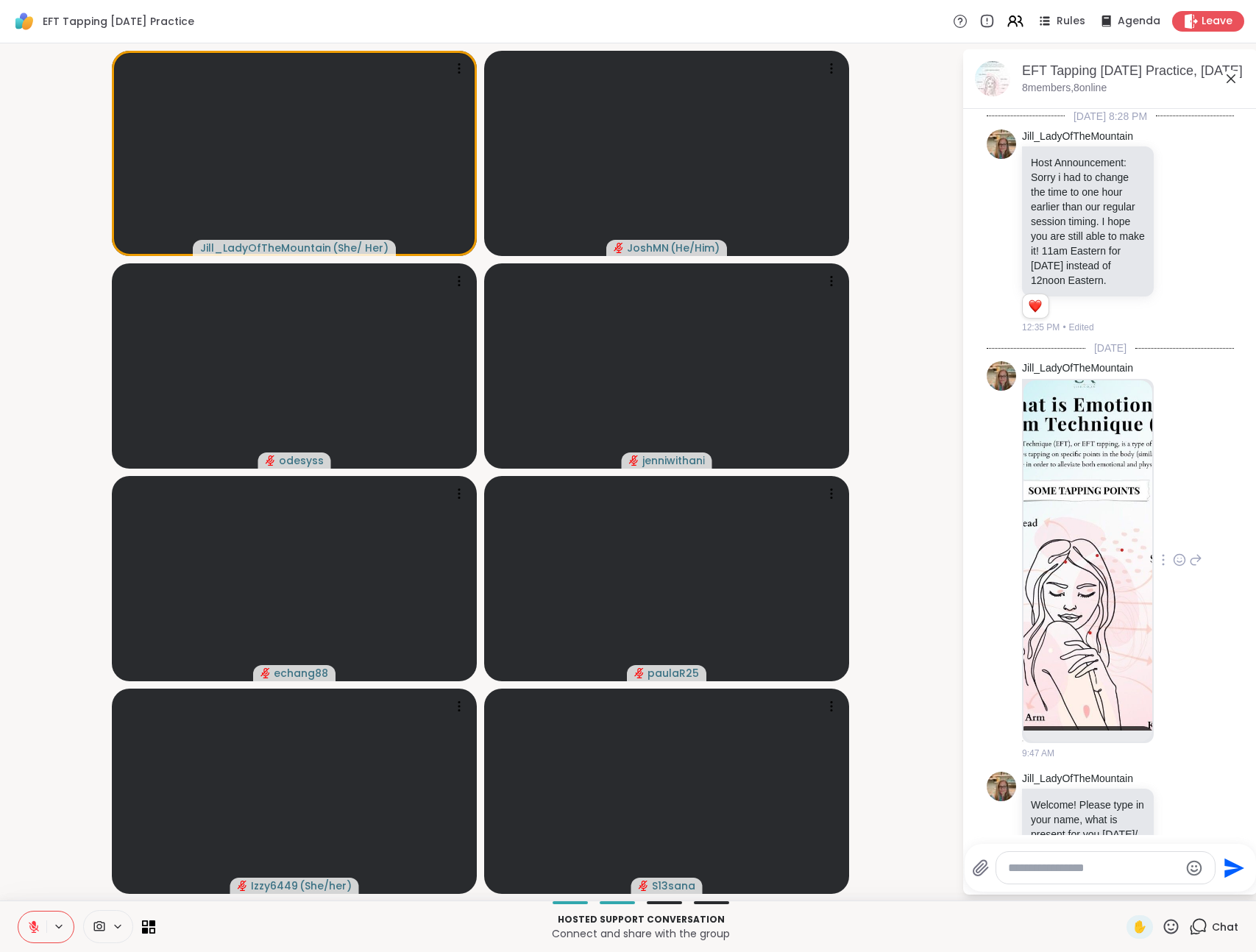
scroll to position [961, 0]
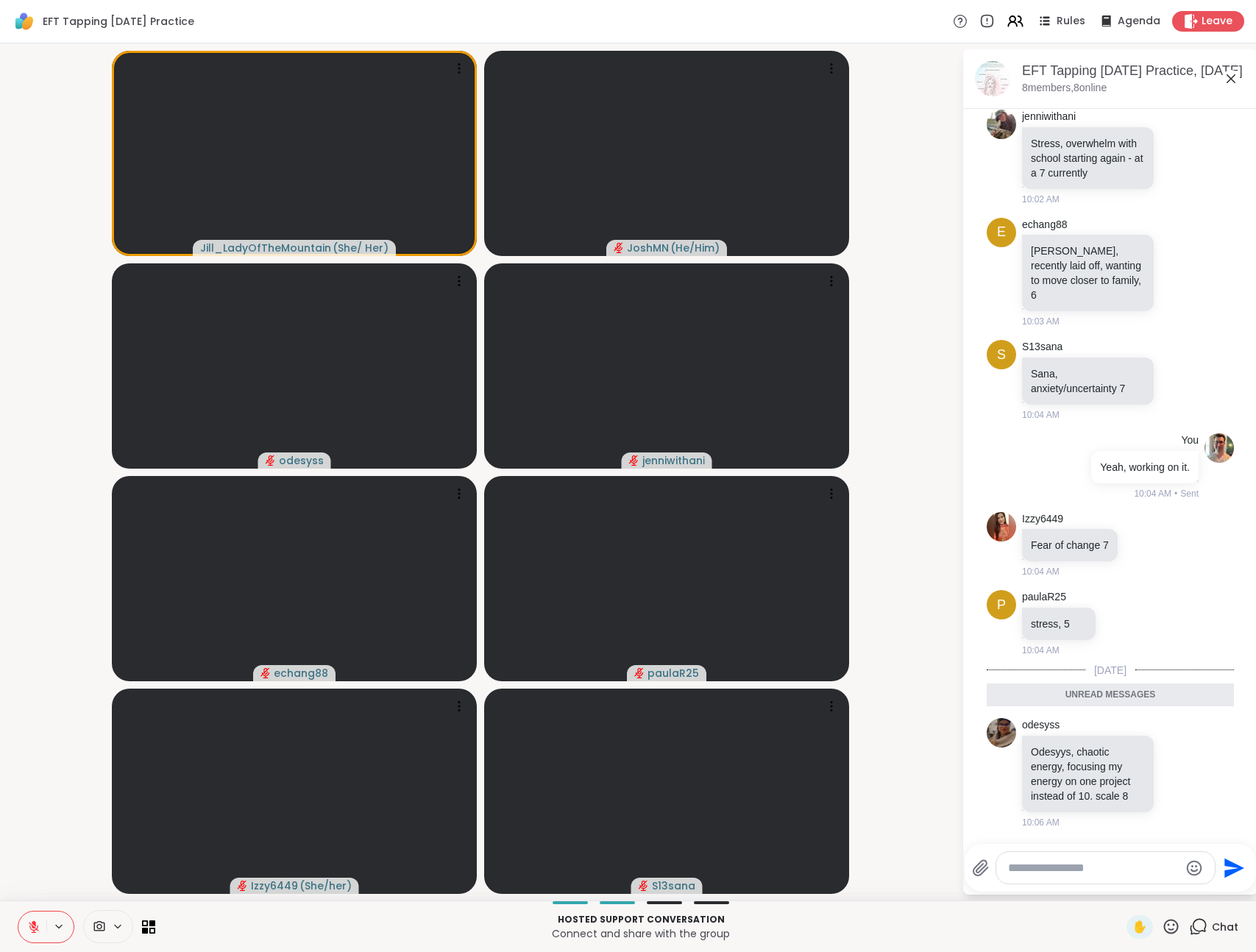
click at [1098, 873] on textarea "Type your message" at bounding box center [1094, 868] width 172 height 15
click at [1189, 927] on icon at bounding box center [1198, 927] width 18 height 18
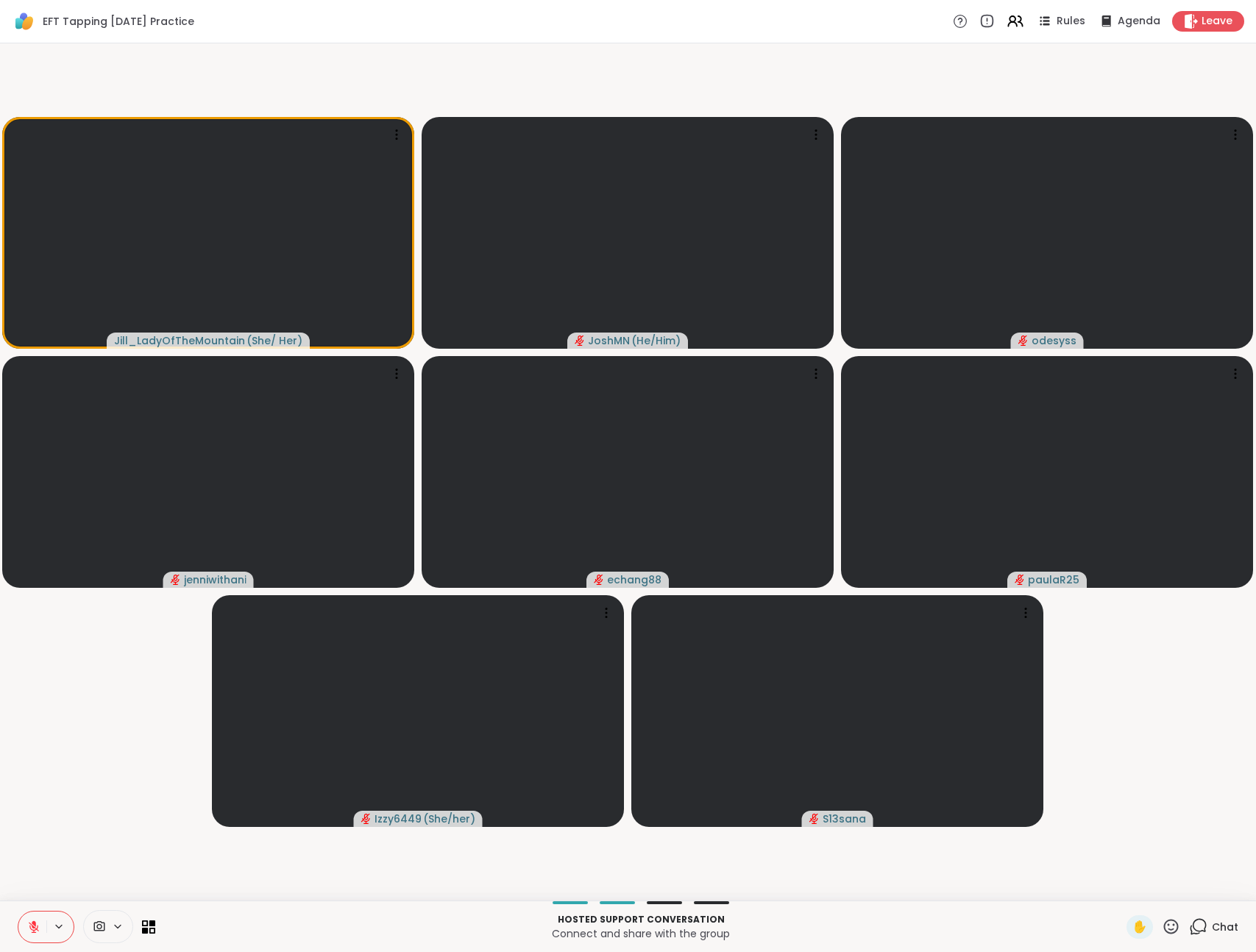
click at [1193, 932] on icon at bounding box center [1200, 926] width 14 height 13
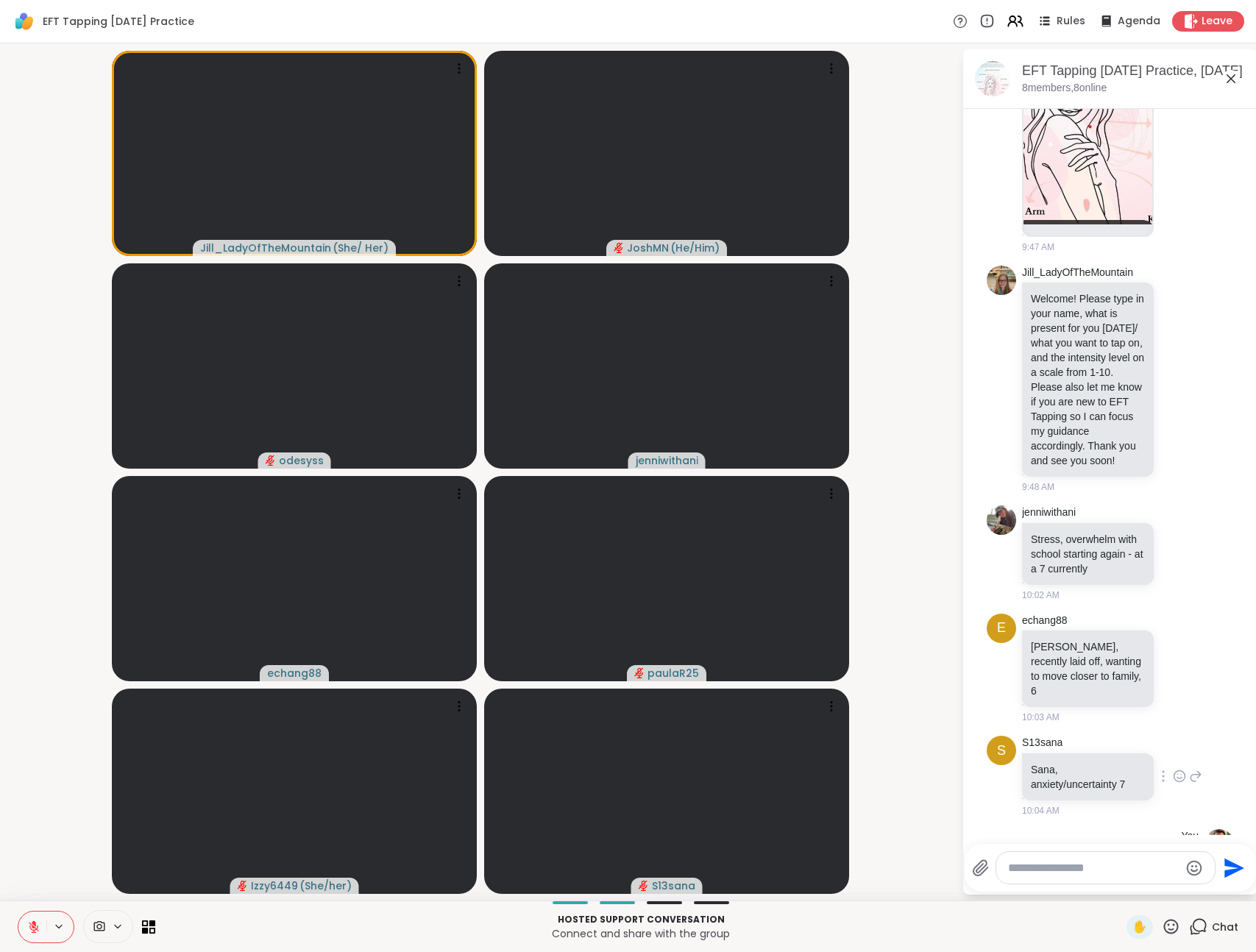
scroll to position [911, 0]
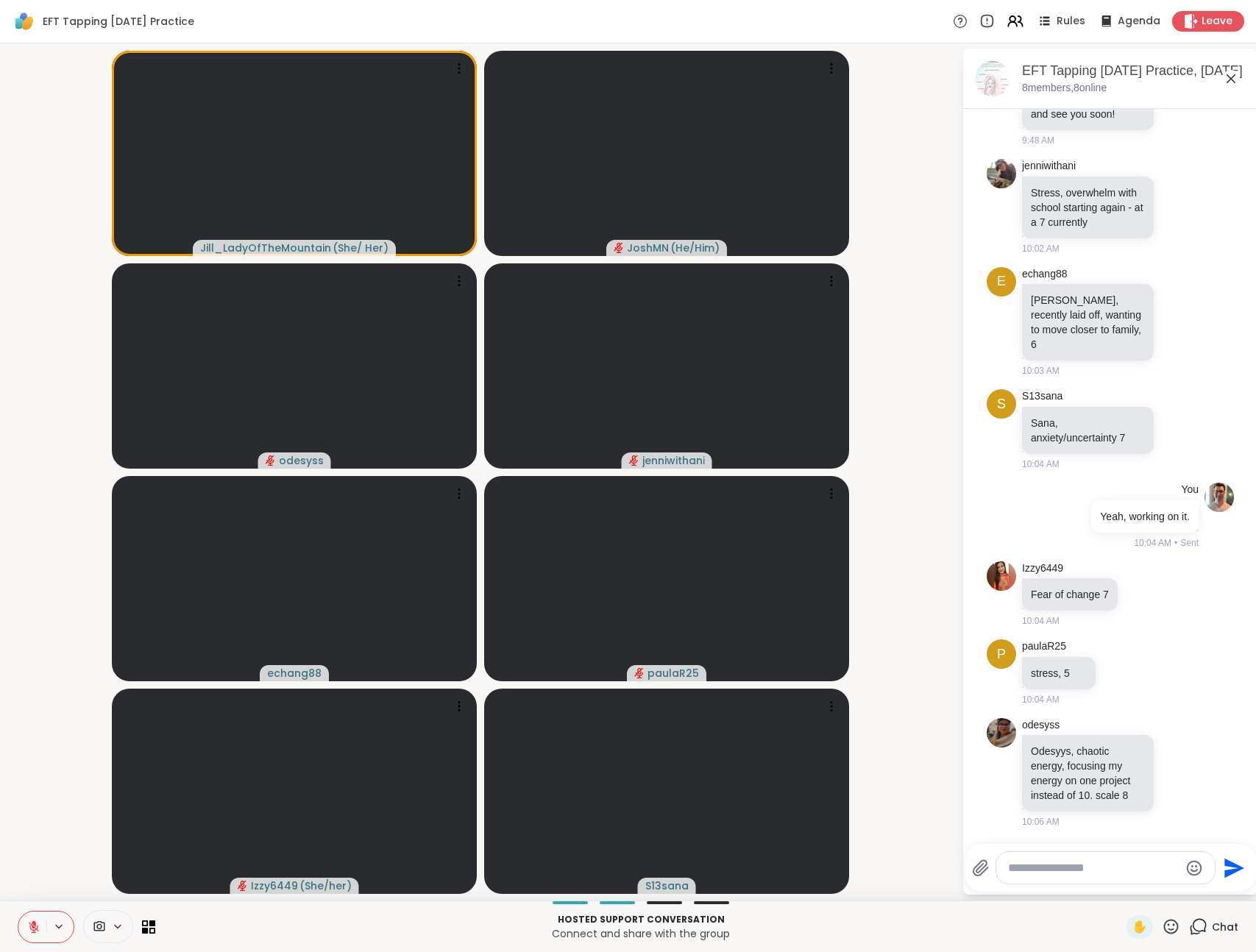
click at [1231, 79] on icon at bounding box center [1231, 79] width 9 height 9
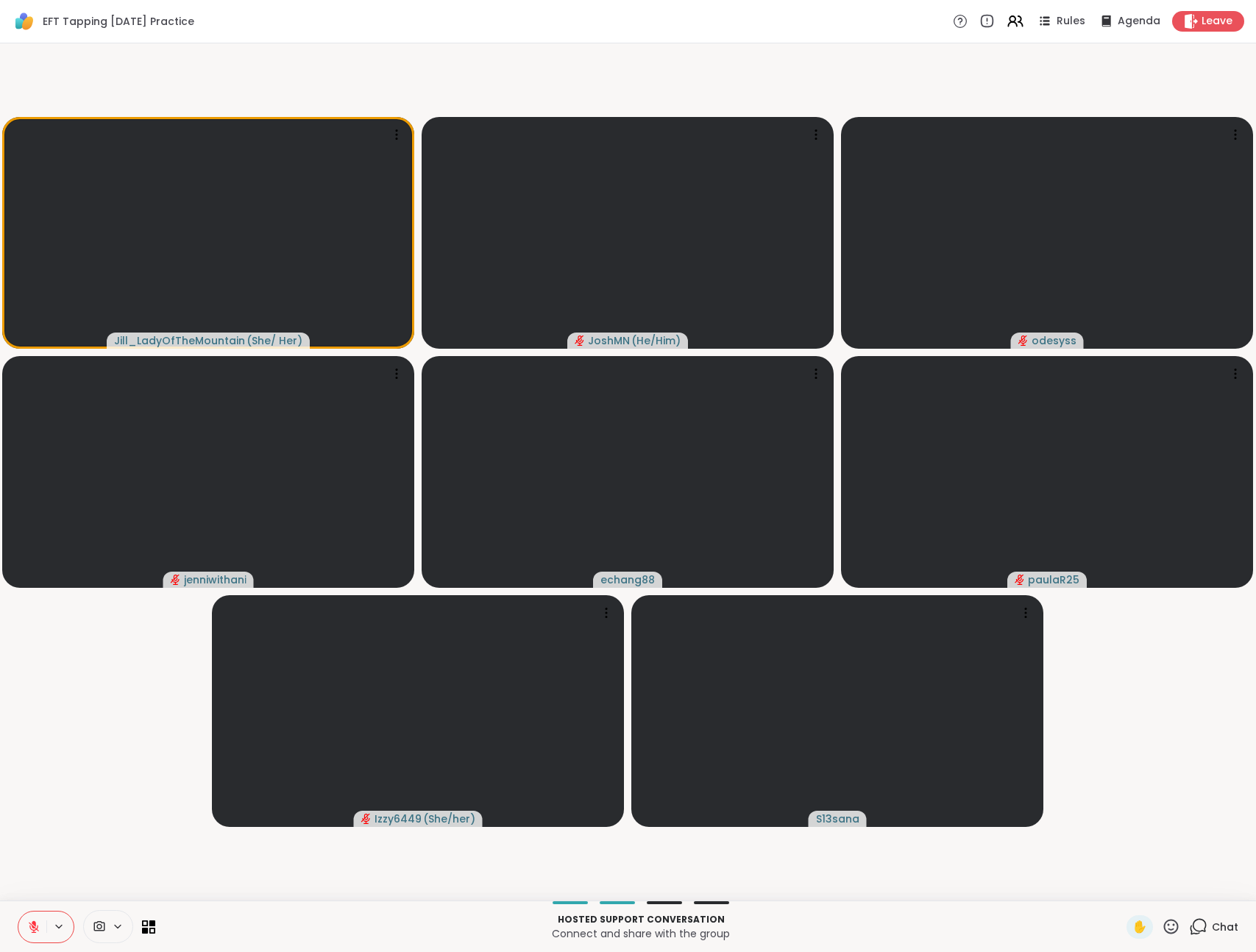
click at [1113, 702] on video-player-container "[PERSON_NAME] ( She/ Her ) [PERSON_NAME] ( He/Him ) odesyss jenniwithani echang…" at bounding box center [628, 472] width 1238 height 846
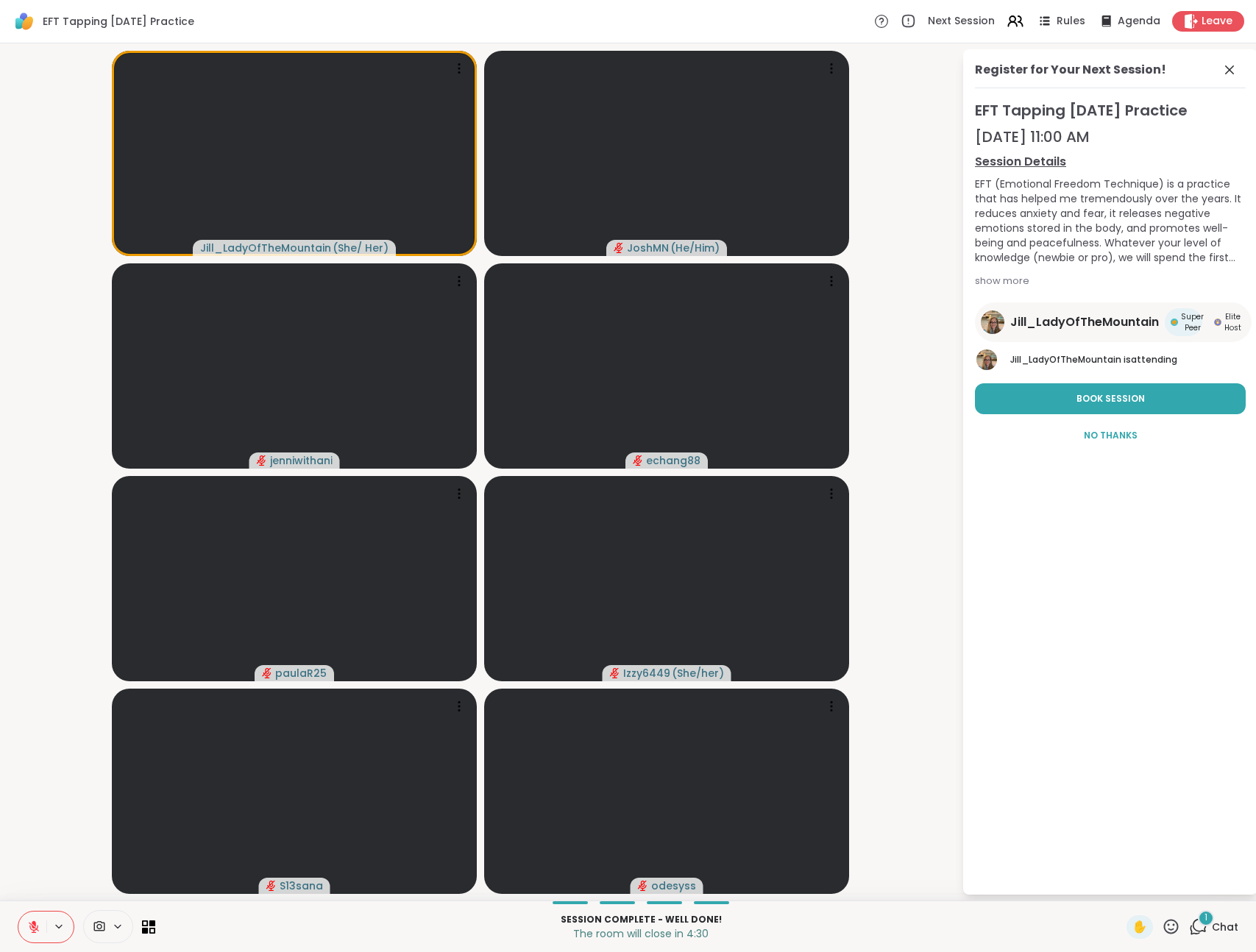
click at [909, 301] on video-player-container "[PERSON_NAME] ( She/ Her ) [PERSON_NAME] ( He/Him ) jenniwithani echang88 paula…" at bounding box center [481, 472] width 945 height 846
click at [1122, 435] on span "No Thanks" at bounding box center [1111, 435] width 54 height 13
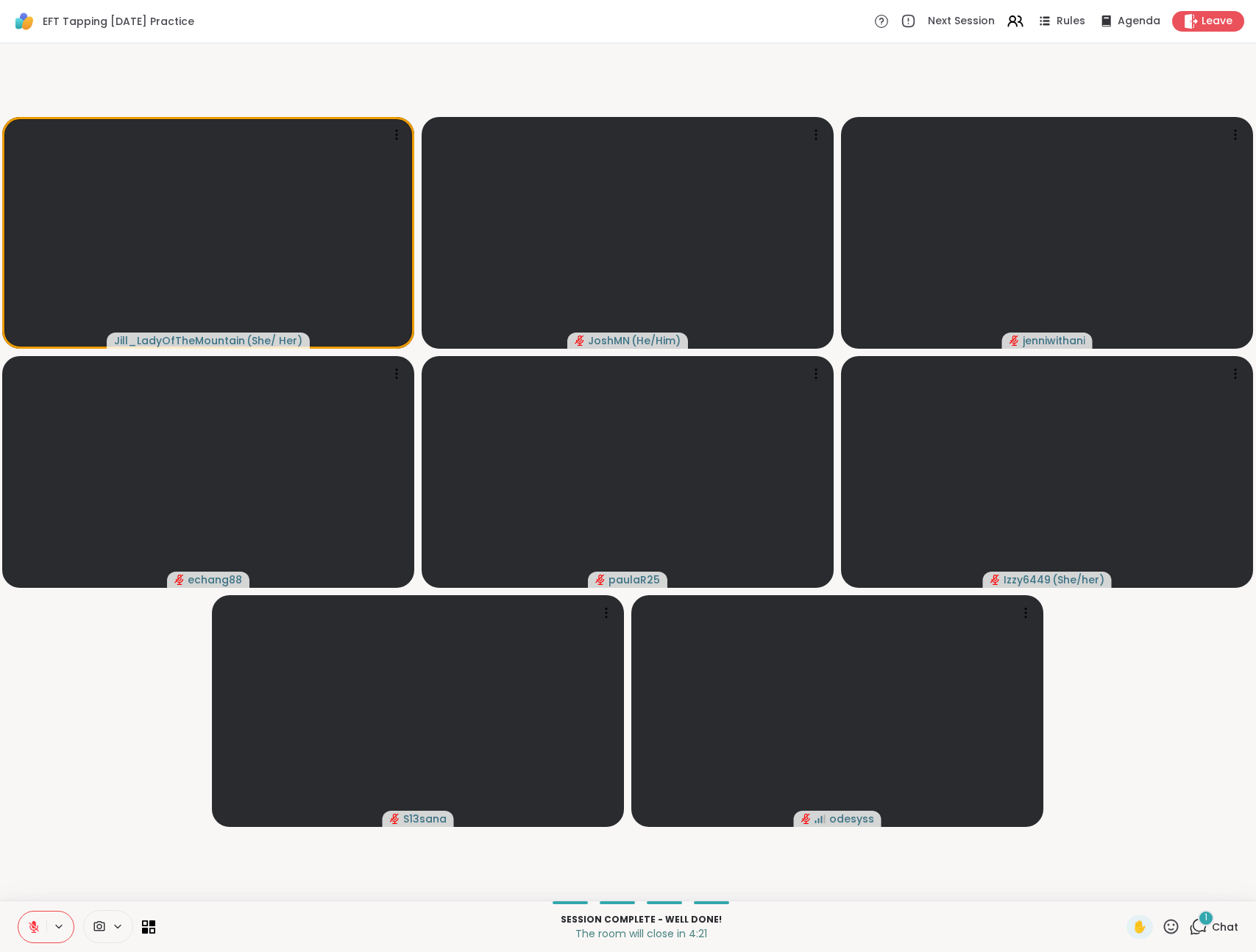
click at [1158, 732] on video-player-container "[PERSON_NAME] ( She/ Her ) [PERSON_NAME] ( He/Him ) jenniwithani echang88 paula…" at bounding box center [628, 472] width 1238 height 846
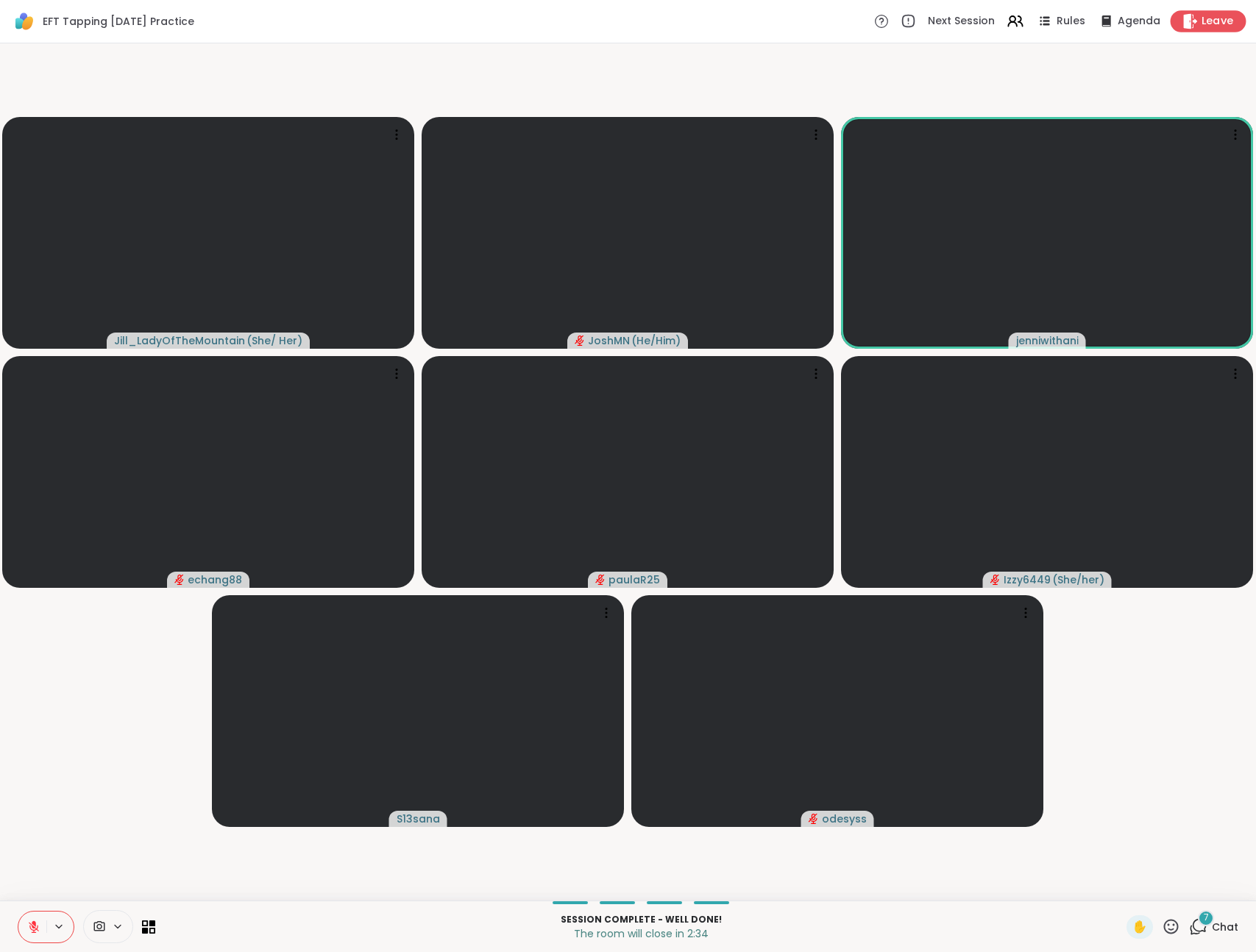
click at [1212, 16] on span "Leave" at bounding box center [1217, 22] width 33 height 15
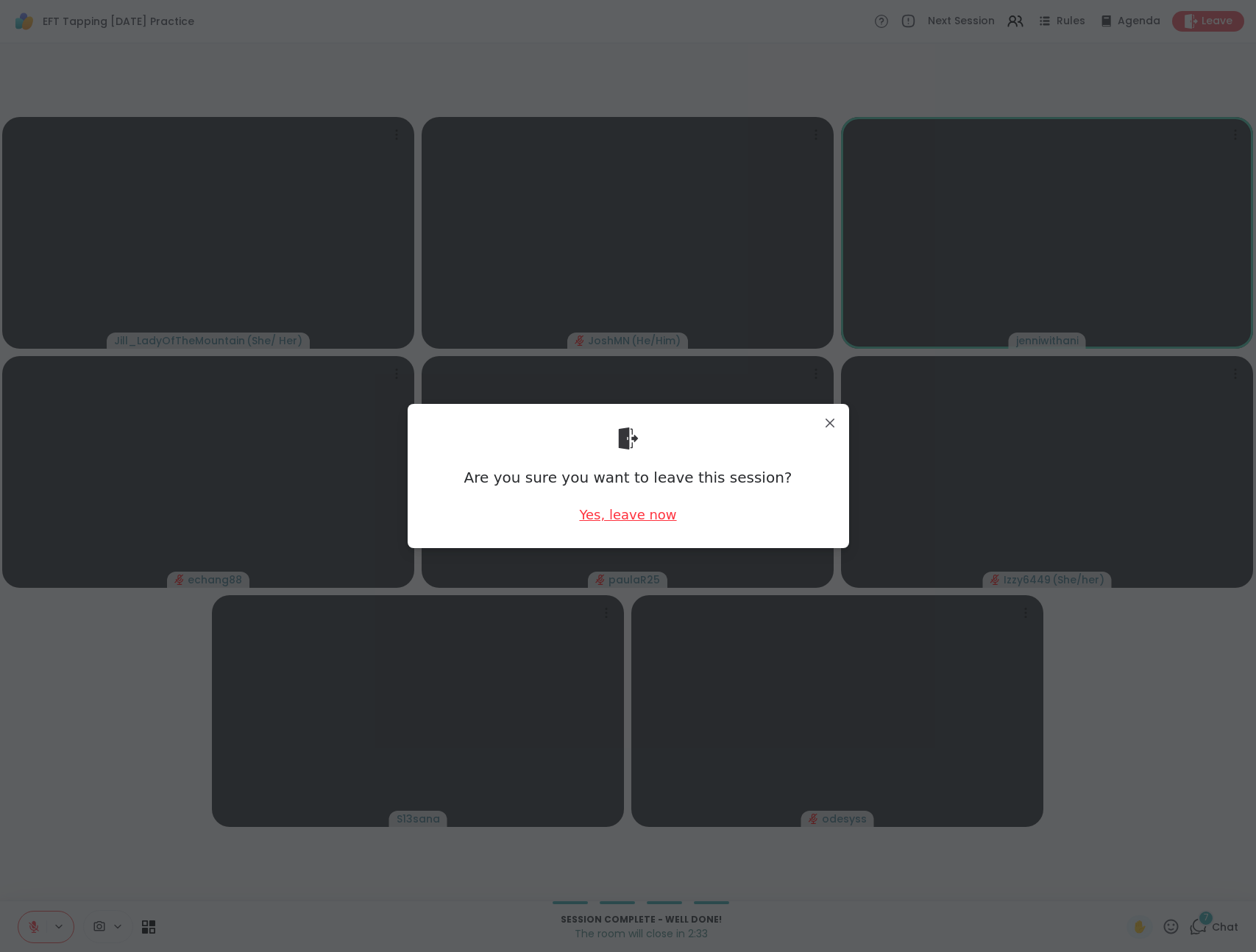
click at [631, 520] on div "Yes, leave now" at bounding box center [628, 515] width 97 height 18
